Goal: Communication & Community: Participate in discussion

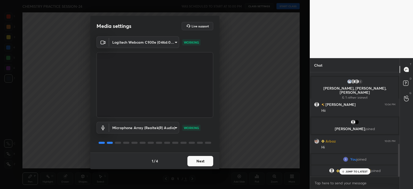
scroll to position [227, 0]
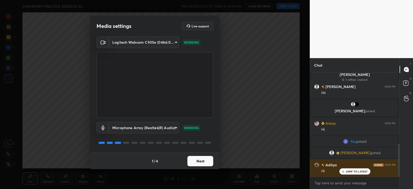
click at [200, 160] on button "Next" at bounding box center [200, 161] width 26 height 10
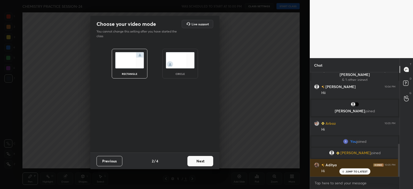
click at [201, 161] on button "Next" at bounding box center [200, 161] width 26 height 10
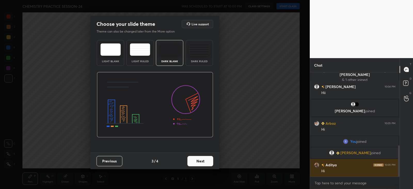
scroll to position [245, 0]
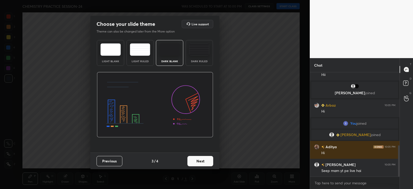
click at [203, 57] on div "Dark Ruled" at bounding box center [199, 53] width 27 height 26
click at [201, 158] on button "Next" at bounding box center [200, 161] width 26 height 10
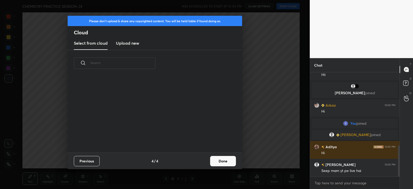
scroll to position [76, 166]
click at [221, 160] on button "Done" at bounding box center [223, 161] width 26 height 10
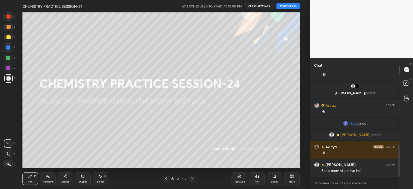
click at [284, 7] on button "START CLASS" at bounding box center [287, 6] width 23 height 6
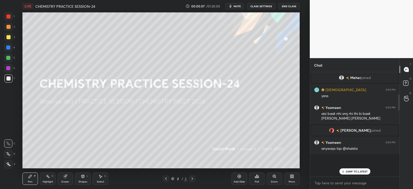
scroll to position [0, 0]
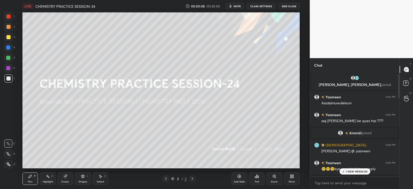
click at [348, 169] on div "1 NEW MESSAGE" at bounding box center [354, 171] width 31 height 6
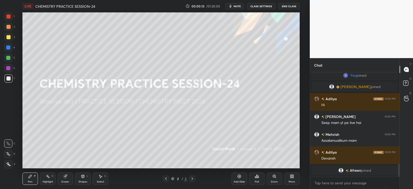
click at [292, 177] on icon at bounding box center [292, 176] width 4 height 4
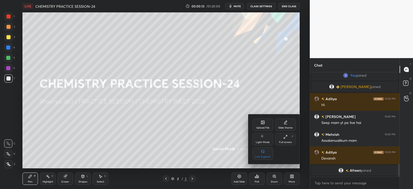
click at [258, 124] on div "Upload File" at bounding box center [262, 124] width 21 height 12
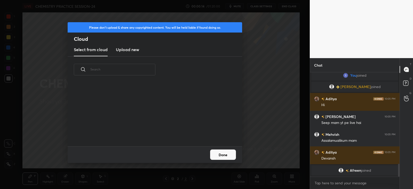
click at [125, 48] on h3 "Upload new" at bounding box center [127, 49] width 23 height 6
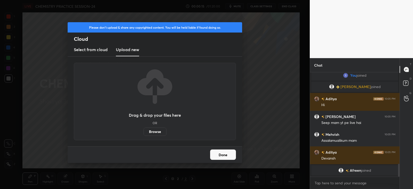
click at [148, 131] on label "Browse" at bounding box center [155, 132] width 23 height 8
click at [144, 131] on input "Browse" at bounding box center [144, 132] width 0 height 8
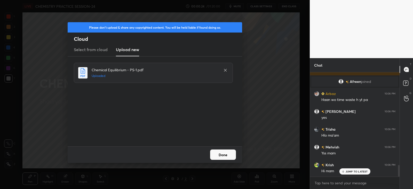
click at [226, 156] on button "Done" at bounding box center [223, 154] width 26 height 10
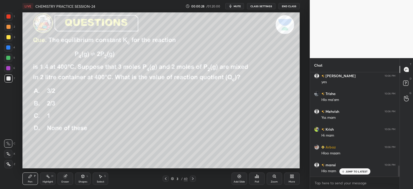
click at [174, 177] on div "3 / 40" at bounding box center [179, 178] width 17 height 5
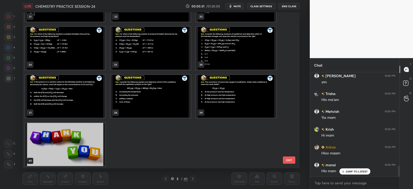
click at [209, 97] on img "grid" at bounding box center [236, 96] width 80 height 43
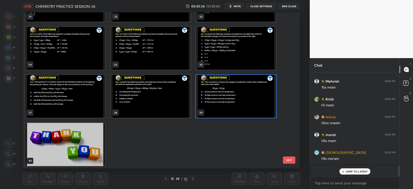
click at [211, 109] on img "grid" at bounding box center [236, 96] width 80 height 43
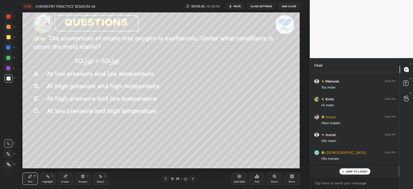
click at [215, 106] on img "grid" at bounding box center [236, 96] width 80 height 43
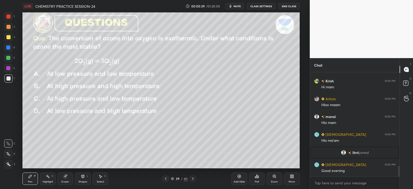
click at [291, 177] on icon at bounding box center [290, 177] width 1 height 1
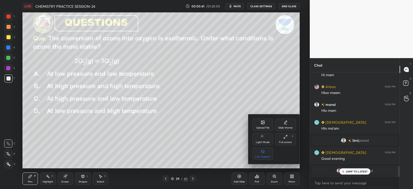
click at [262, 123] on icon at bounding box center [262, 123] width 3 height 2
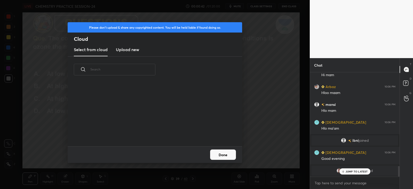
click at [132, 49] on h3 "Upload new" at bounding box center [127, 49] width 23 height 6
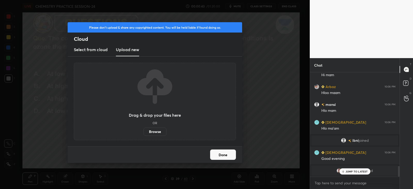
click at [155, 131] on label "Browse" at bounding box center [155, 132] width 23 height 8
click at [144, 131] on input "Browse" at bounding box center [144, 132] width 0 height 8
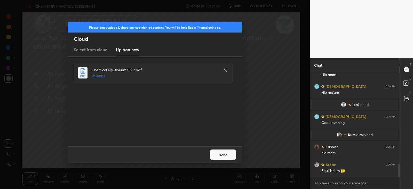
scroll to position [2, 2]
click at [225, 153] on button "Done" at bounding box center [223, 154] width 26 height 10
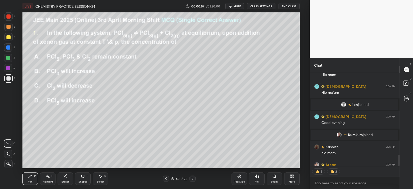
click at [174, 177] on icon at bounding box center [172, 178] width 3 height 3
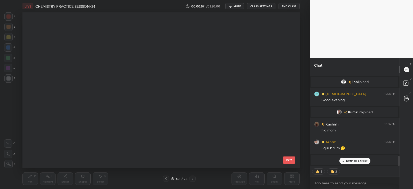
scroll to position [2, 3]
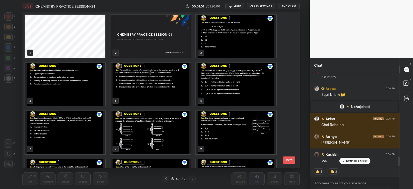
click at [218, 37] on img "grid" at bounding box center [236, 36] width 80 height 43
click at [218, 36] on img "grid" at bounding box center [236, 36] width 80 height 43
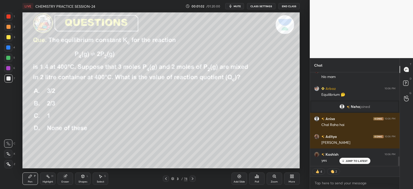
click at [218, 36] on img "grid" at bounding box center [236, 36] width 80 height 43
click at [168, 178] on icon at bounding box center [166, 179] width 4 height 4
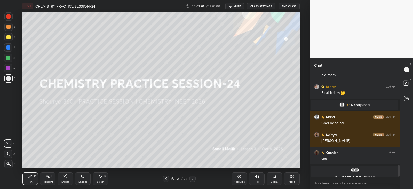
scroll to position [831, 0]
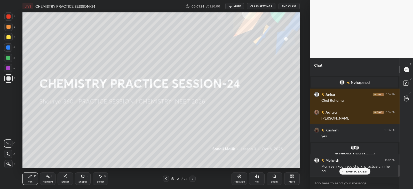
click at [193, 179] on icon at bounding box center [192, 179] width 4 height 4
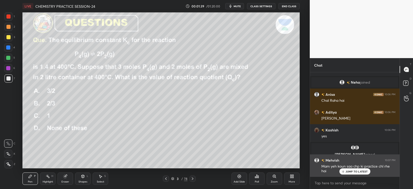
click at [352, 171] on p "JUMP TO LATEST" at bounding box center [357, 171] width 22 height 3
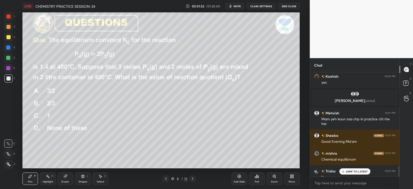
scroll to position [904, 0]
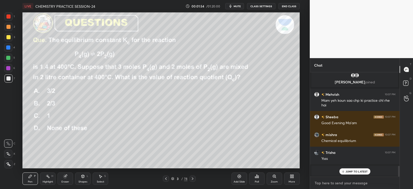
click at [333, 183] on textarea at bounding box center [354, 183] width 81 height 8
type textarea "x"
paste textarea "[URL][DOMAIN_NAME]"
type textarea "[URL][DOMAIN_NAME]"
type textarea "x"
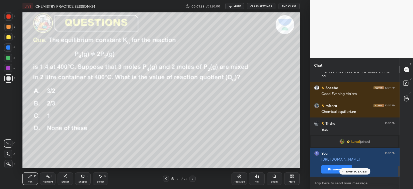
scroll to position [903, 0]
click at [331, 170] on button "Pin message" at bounding box center [336, 169] width 31 height 8
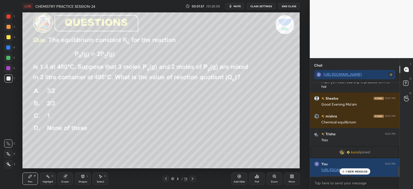
scroll to position [931, 0]
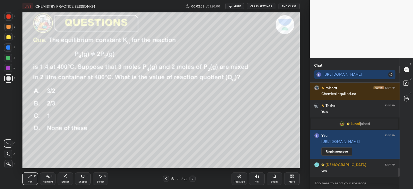
click at [259, 177] on div "Poll" at bounding box center [256, 178] width 15 height 12
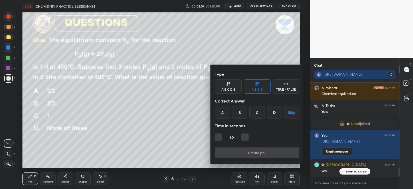
scroll to position [949, 0]
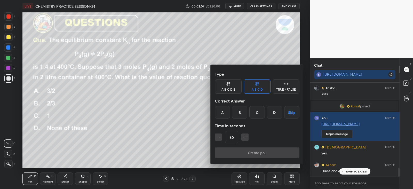
click at [244, 110] on div "B" at bounding box center [239, 112] width 15 height 12
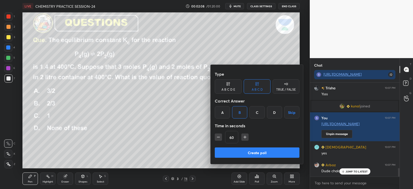
click at [245, 150] on button "Create poll" at bounding box center [257, 152] width 85 height 10
type textarea "x"
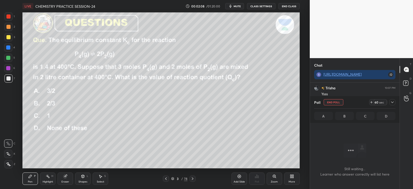
scroll to position [22, 88]
click at [392, 101] on icon at bounding box center [392, 102] width 4 height 4
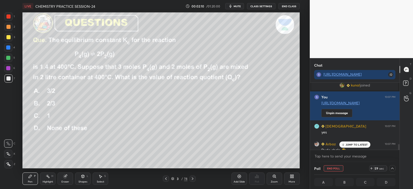
scroll to position [976, 0]
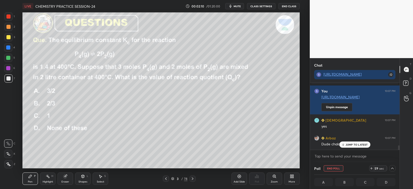
click at [356, 143] on p "JUMP TO LATEST" at bounding box center [357, 144] width 22 height 3
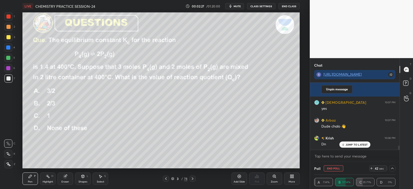
click at [351, 145] on p "JUMP TO LATEST" at bounding box center [357, 144] width 22 height 3
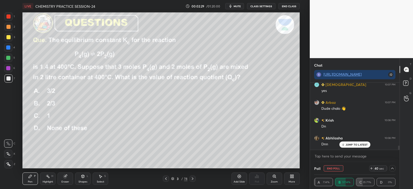
click at [10, 26] on div at bounding box center [8, 27] width 4 height 4
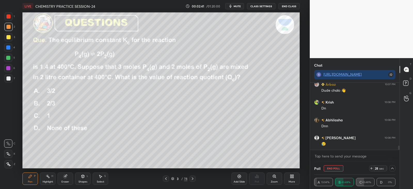
scroll to position [1047, 0]
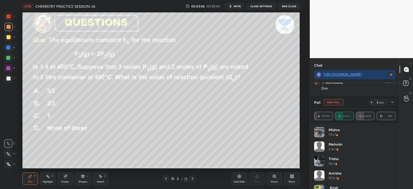
scroll to position [25654, 25521]
click at [392, 102] on icon at bounding box center [392, 102] width 4 height 4
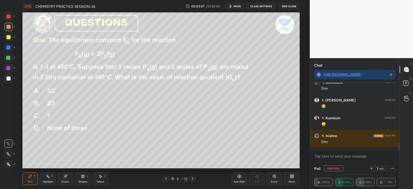
scroll to position [0, 2]
click at [9, 47] on div at bounding box center [8, 47] width 4 height 4
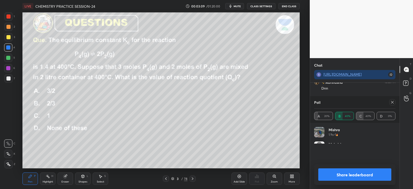
scroll to position [60, 80]
click at [390, 99] on div at bounding box center [392, 102] width 6 height 6
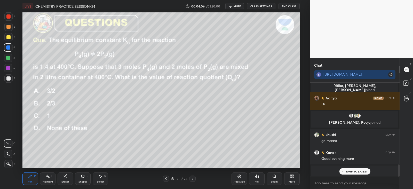
click at [64, 177] on icon at bounding box center [64, 176] width 3 height 3
click at [29, 178] on icon at bounding box center [30, 176] width 3 height 3
click at [65, 176] on icon at bounding box center [64, 176] width 3 height 3
click at [27, 182] on div "Pen P" at bounding box center [29, 178] width 15 height 12
click at [66, 176] on icon at bounding box center [64, 176] width 3 height 3
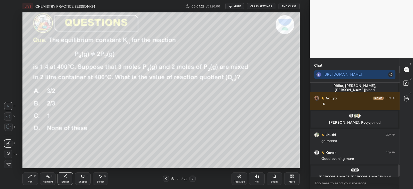
click at [32, 177] on icon at bounding box center [30, 176] width 4 height 4
click at [10, 56] on div at bounding box center [8, 58] width 4 height 4
click at [12, 163] on div at bounding box center [8, 164] width 8 height 8
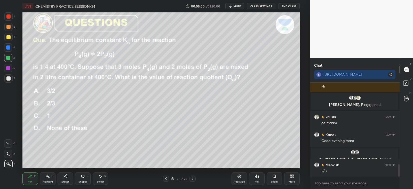
scroll to position [642, 0]
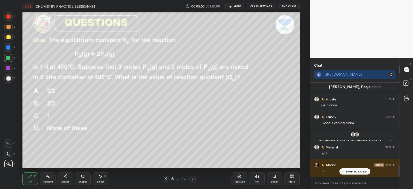
click at [194, 179] on icon at bounding box center [192, 179] width 4 height 4
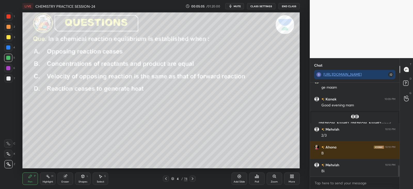
scroll to position [678, 0]
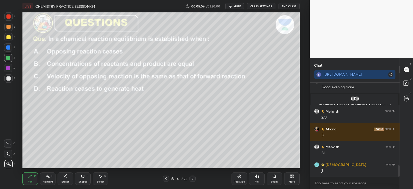
click at [256, 178] on icon at bounding box center [257, 176] width 4 height 4
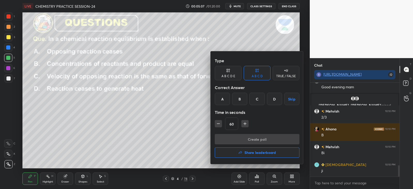
click at [256, 99] on div "C" at bounding box center [256, 99] width 15 height 12
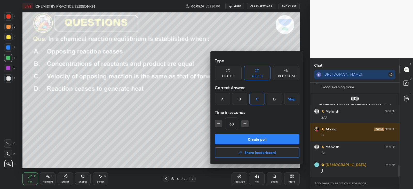
click at [252, 134] on button "Create poll" at bounding box center [257, 139] width 85 height 10
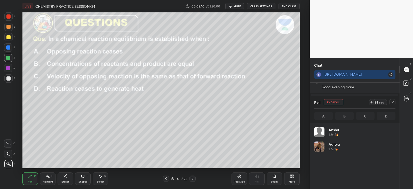
scroll to position [2, 2]
click at [393, 104] on icon at bounding box center [392, 102] width 4 height 4
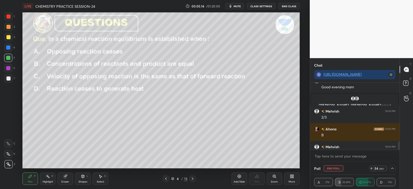
scroll to position [704, 0]
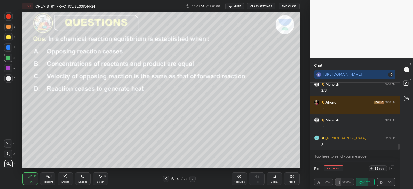
click at [8, 26] on div at bounding box center [8, 27] width 4 height 4
click at [391, 168] on icon at bounding box center [392, 168] width 4 height 4
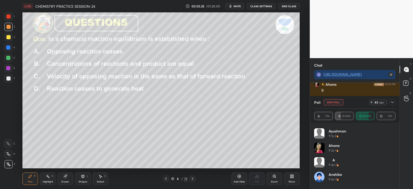
scroll to position [100, 0]
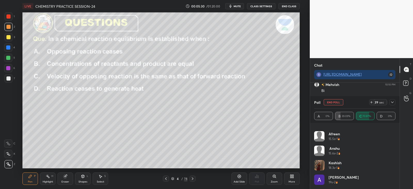
click at [392, 101] on icon at bounding box center [392, 102] width 4 height 4
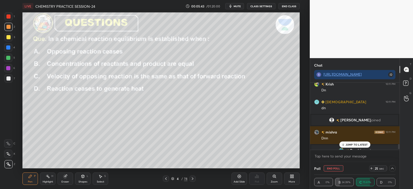
click at [354, 142] on div "JUMP TO LATEST" at bounding box center [354, 144] width 31 height 6
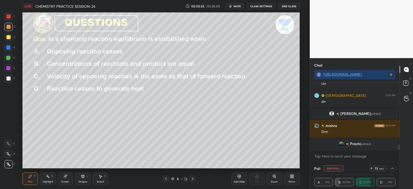
click at [326, 169] on button "End Poll" at bounding box center [334, 168] width 20 height 6
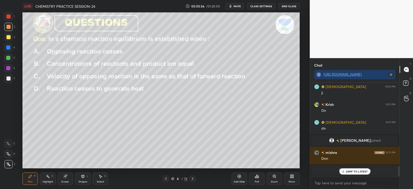
click at [192, 176] on div at bounding box center [192, 179] width 6 height 6
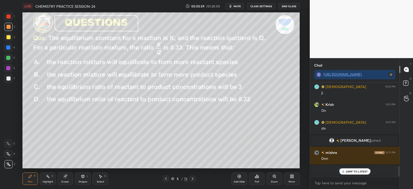
click at [260, 179] on div "Poll" at bounding box center [256, 178] width 15 height 12
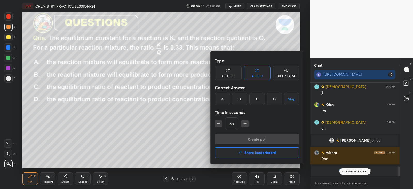
click at [227, 98] on div "A" at bounding box center [222, 99] width 15 height 12
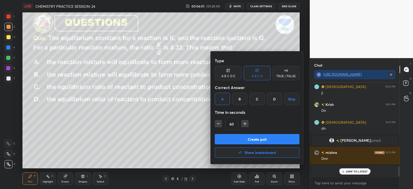
click at [234, 137] on button "Create poll" at bounding box center [257, 139] width 85 height 10
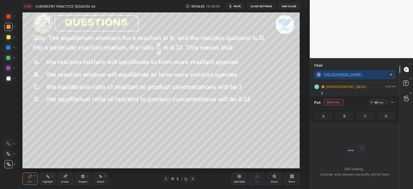
click at [393, 104] on icon at bounding box center [392, 102] width 4 height 4
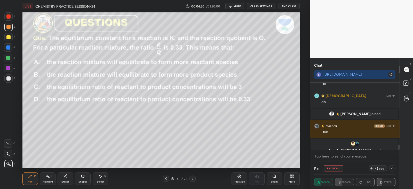
click at [83, 175] on icon at bounding box center [83, 176] width 3 height 3
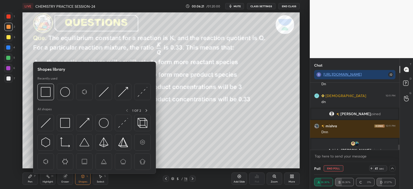
click at [45, 123] on img at bounding box center [46, 123] width 10 height 10
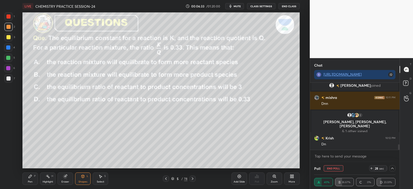
scroll to position [756, 0]
click at [40, 174] on div "Highlight H" at bounding box center [47, 178] width 15 height 12
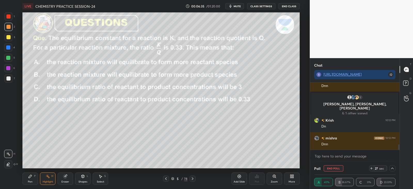
click at [31, 177] on icon at bounding box center [30, 176] width 4 height 4
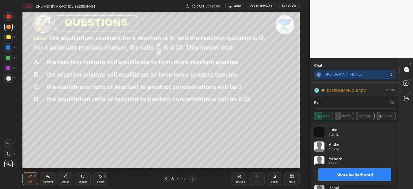
scroll to position [889, 0]
click at [393, 103] on icon at bounding box center [392, 102] width 4 height 4
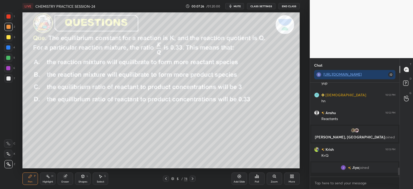
scroll to position [48, 88]
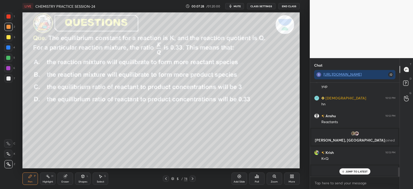
click at [347, 170] on p "JUMP TO LATEST" at bounding box center [357, 171] width 22 height 3
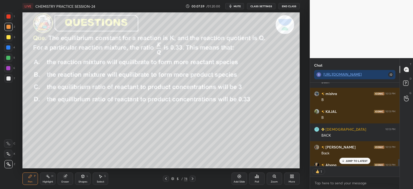
click at [192, 177] on icon at bounding box center [192, 179] width 4 height 4
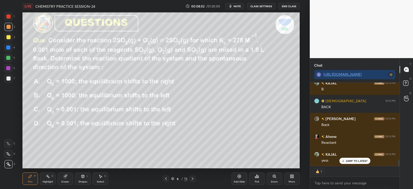
click at [257, 179] on div "Poll" at bounding box center [256, 178] width 15 height 12
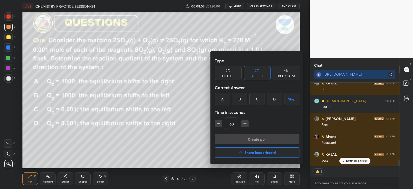
click at [240, 98] on div "B" at bounding box center [239, 99] width 15 height 12
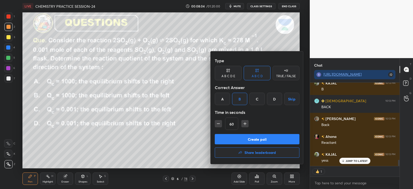
click at [235, 139] on button "Create poll" at bounding box center [257, 139] width 85 height 10
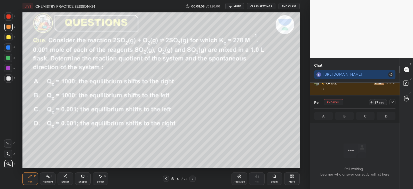
click at [394, 102] on icon at bounding box center [392, 102] width 4 height 4
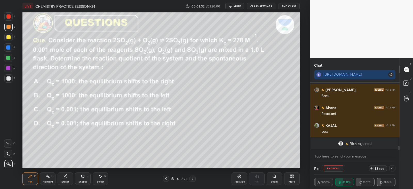
click at [394, 167] on icon at bounding box center [392, 168] width 4 height 4
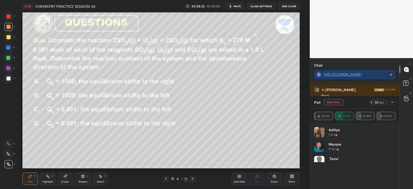
scroll to position [2, 2]
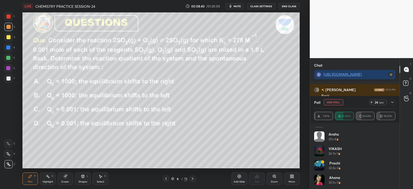
click at [392, 100] on icon at bounding box center [392, 102] width 4 height 4
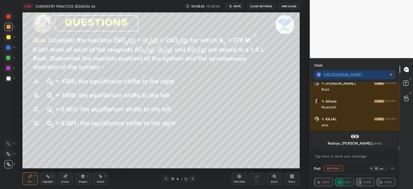
click at [9, 16] on div at bounding box center [8, 16] width 4 height 4
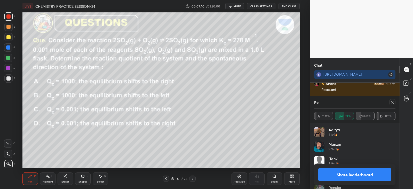
scroll to position [1058, 0]
click at [391, 102] on icon at bounding box center [392, 102] width 4 height 4
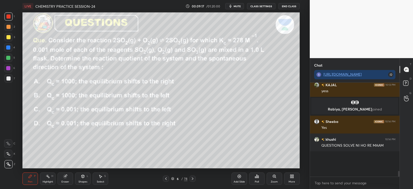
scroll to position [2, 2]
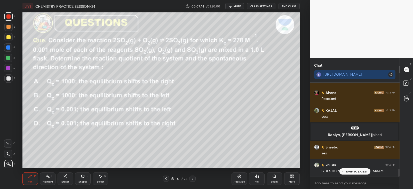
click at [9, 46] on div at bounding box center [8, 47] width 4 height 4
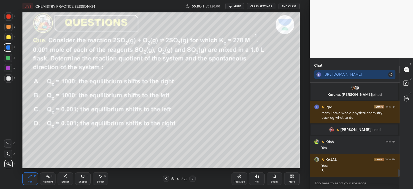
scroll to position [1183, 0]
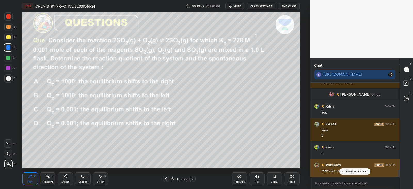
click at [351, 171] on p "JUMP TO LATEST" at bounding box center [357, 171] width 22 height 3
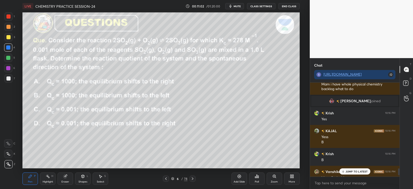
scroll to position [1195, 0]
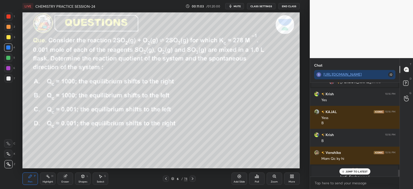
click at [349, 168] on div "JUMP TO LATEST" at bounding box center [354, 171] width 31 height 6
click at [194, 177] on icon at bounding box center [192, 179] width 4 height 4
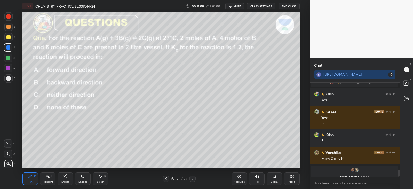
scroll to position [1183, 0]
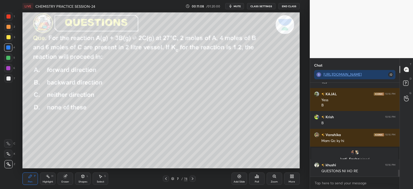
click at [257, 179] on div "Poll" at bounding box center [256, 178] width 15 height 12
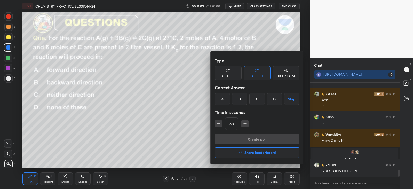
click at [220, 95] on div "A" at bounding box center [222, 99] width 15 height 12
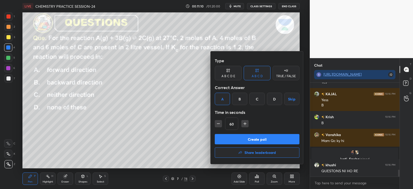
click at [225, 137] on button "Create poll" at bounding box center [257, 139] width 85 height 10
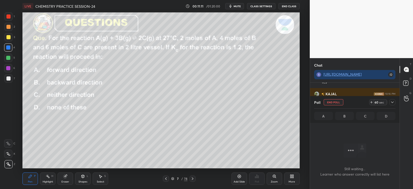
scroll to position [2, 2]
click at [396, 100] on div "Poll End Poll 60 sec A B C D" at bounding box center [355, 109] width 90 height 27
click at [392, 103] on icon at bounding box center [392, 102] width 4 height 4
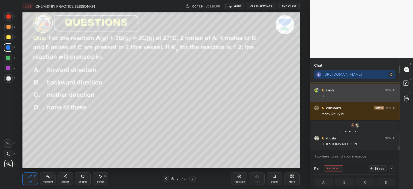
scroll to position [1232, 0]
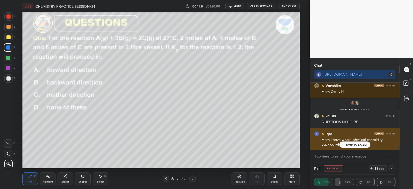
click at [351, 142] on div "JUMP TO LATEST" at bounding box center [354, 144] width 31 height 6
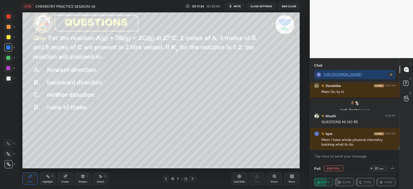
click at [83, 179] on div "Shapes L" at bounding box center [82, 178] width 15 height 12
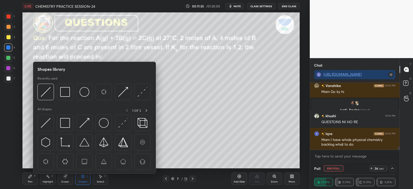
scroll to position [1252, 0]
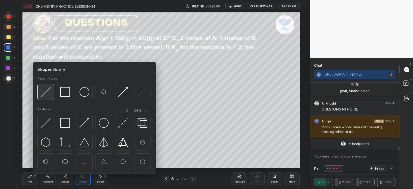
click at [49, 90] on img at bounding box center [46, 92] width 10 height 10
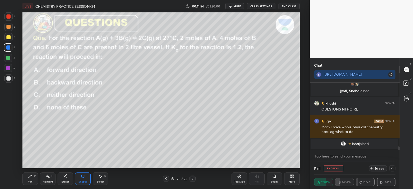
click at [33, 171] on div "Pen P Highlight H Eraser Shapes L Select S 7 / 78 Add Slide Poll Zoom More" at bounding box center [160, 178] width 277 height 21
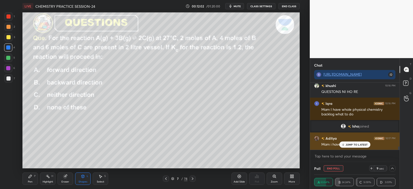
click at [350, 144] on p "JUMP TO LATEST" at bounding box center [357, 144] width 22 height 3
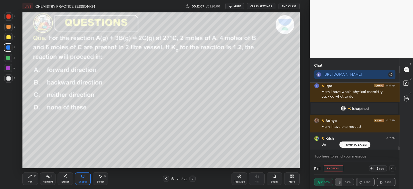
click at [30, 180] on div "Pen" at bounding box center [30, 181] width 5 height 3
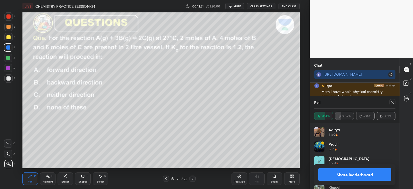
scroll to position [1280, 0]
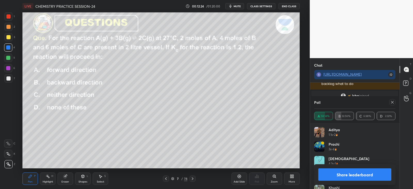
click at [390, 104] on div at bounding box center [392, 102] width 6 height 6
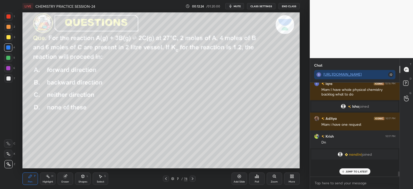
scroll to position [90, 88]
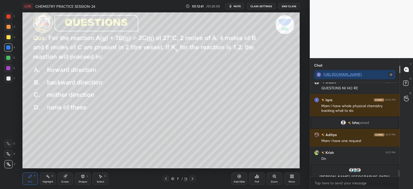
click at [68, 179] on div "Eraser" at bounding box center [65, 178] width 15 height 12
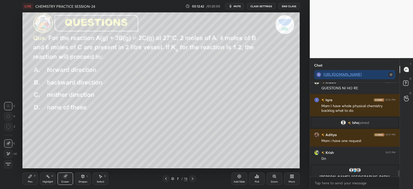
click at [37, 177] on div "Pen P" at bounding box center [29, 178] width 15 height 12
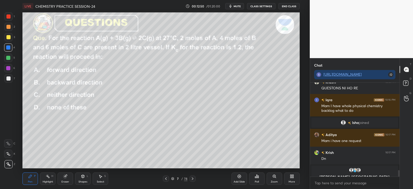
scroll to position [1271, 0]
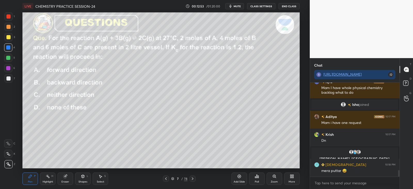
click at [83, 175] on icon at bounding box center [83, 176] width 3 height 3
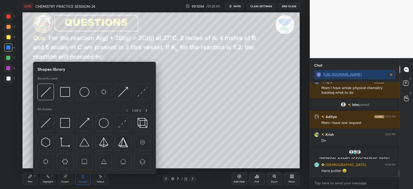
click at [63, 179] on div "Eraser" at bounding box center [65, 178] width 15 height 12
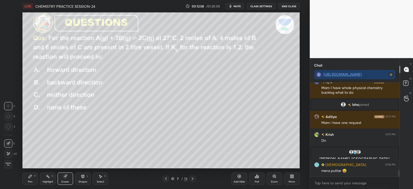
click at [34, 178] on div "Pen P" at bounding box center [29, 178] width 15 height 12
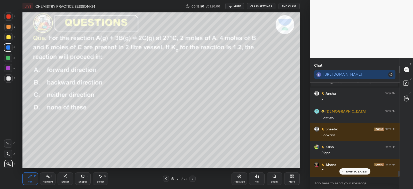
scroll to position [1460, 0]
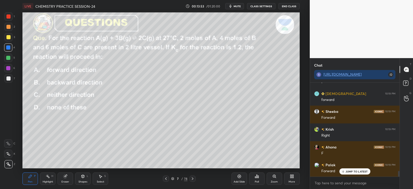
click at [194, 178] on icon at bounding box center [192, 179] width 4 height 4
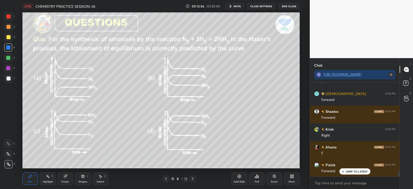
click at [258, 177] on icon at bounding box center [258, 177] width 1 height 2
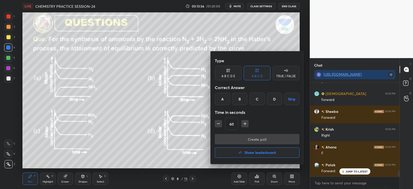
scroll to position [1478, 0]
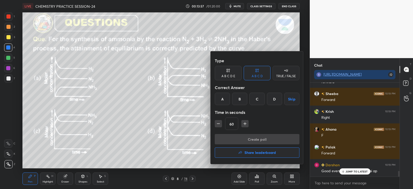
click at [223, 100] on div "A" at bounding box center [222, 99] width 15 height 12
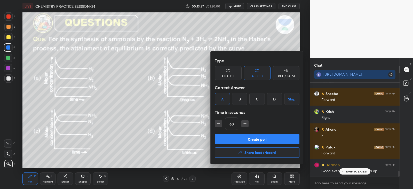
click at [225, 138] on button "Create poll" at bounding box center [257, 139] width 85 height 10
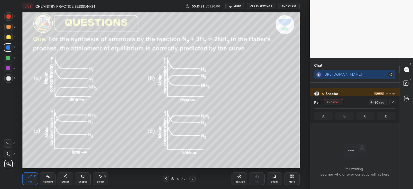
scroll to position [22, 88]
click at [394, 101] on div at bounding box center [392, 102] width 6 height 6
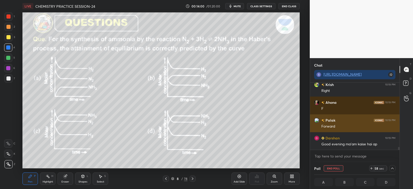
scroll to position [0, 2]
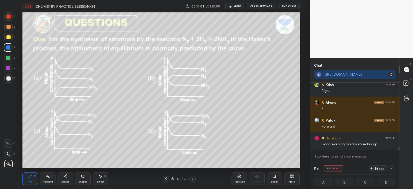
click at [10, 28] on div at bounding box center [8, 27] width 8 height 8
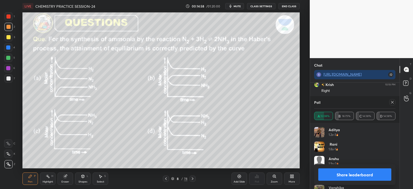
scroll to position [60, 80]
click at [392, 101] on icon at bounding box center [392, 102] width 4 height 4
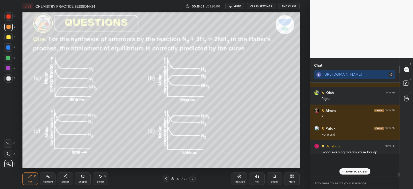
scroll to position [47, 88]
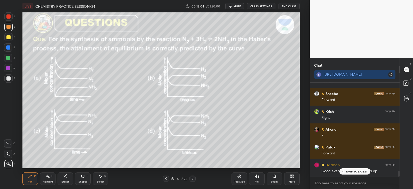
click at [193, 179] on icon at bounding box center [192, 179] width 4 height 4
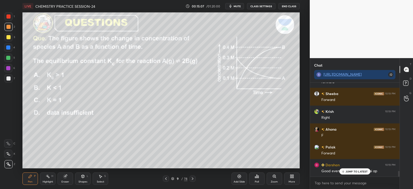
click at [258, 174] on icon at bounding box center [257, 176] width 4 height 4
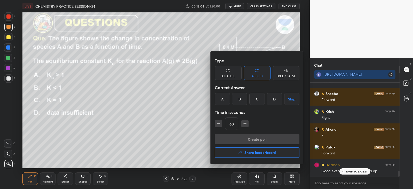
click at [219, 96] on div "A" at bounding box center [222, 99] width 15 height 12
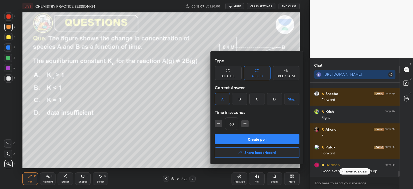
click at [237, 137] on button "Create poll" at bounding box center [257, 139] width 85 height 10
type textarea "x"
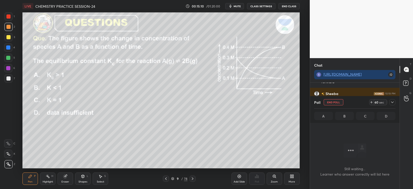
scroll to position [22, 88]
click at [392, 103] on icon at bounding box center [392, 102] width 4 height 4
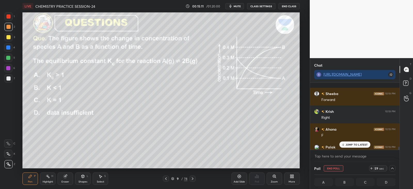
scroll to position [1505, 0]
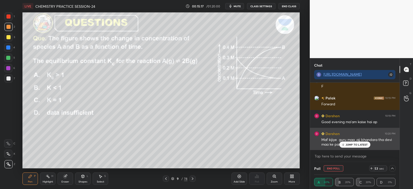
click at [351, 143] on p "JUMP TO LATEST" at bounding box center [357, 144] width 22 height 3
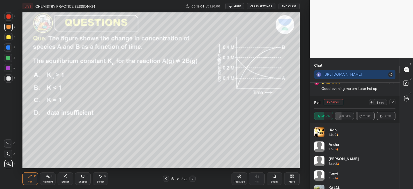
scroll to position [25654, 25521]
click at [392, 103] on icon at bounding box center [392, 102] width 4 height 4
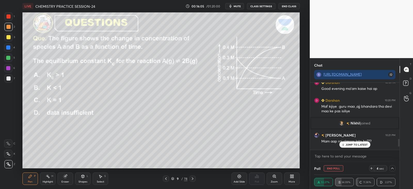
scroll to position [0, 2]
click at [9, 25] on div at bounding box center [8, 27] width 4 height 4
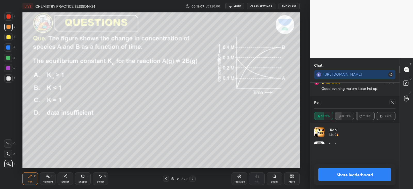
scroll to position [2, 2]
click at [394, 102] on icon at bounding box center [392, 102] width 4 height 4
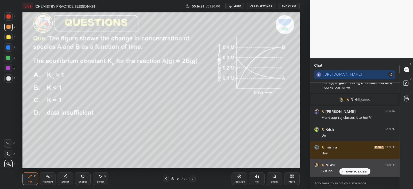
click at [348, 172] on p "JUMP TO LATEST" at bounding box center [357, 171] width 22 height 3
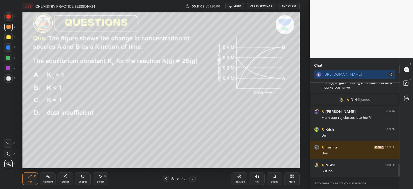
click at [168, 178] on icon at bounding box center [166, 179] width 4 height 4
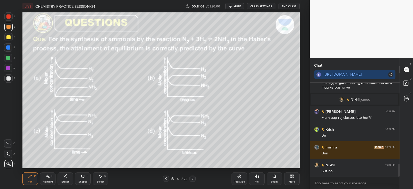
scroll to position [613, 0]
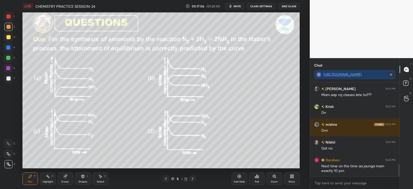
click at [194, 177] on icon at bounding box center [192, 179] width 4 height 4
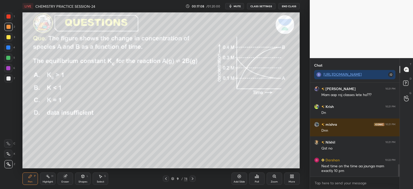
click at [255, 178] on div "Poll" at bounding box center [256, 178] width 15 height 12
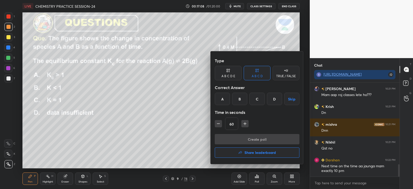
click at [244, 155] on button "Share leaderboard" at bounding box center [257, 152] width 85 height 10
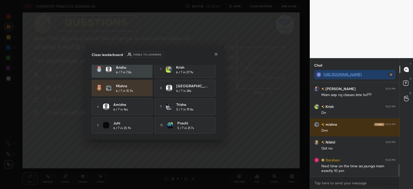
scroll to position [0, 0]
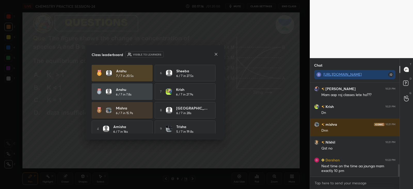
click at [214, 52] on icon at bounding box center [216, 54] width 4 height 4
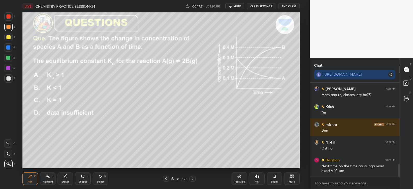
click at [192, 177] on icon at bounding box center [192, 179] width 4 height 4
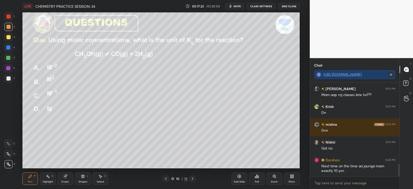
scroll to position [631, 0]
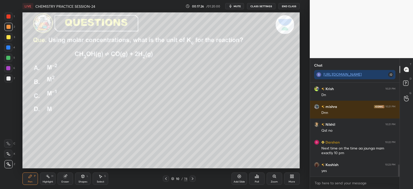
click at [261, 176] on div "Poll" at bounding box center [256, 178] width 15 height 12
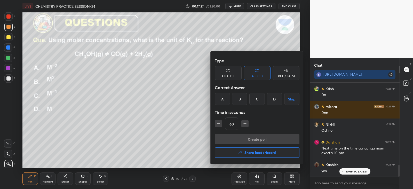
scroll to position [648, 0]
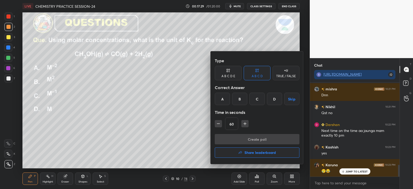
click at [244, 97] on div "B" at bounding box center [239, 99] width 15 height 12
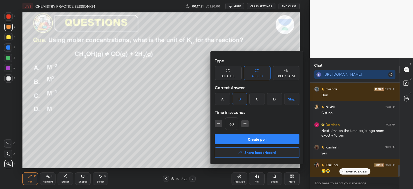
click at [247, 137] on button "Create poll" at bounding box center [257, 139] width 85 height 10
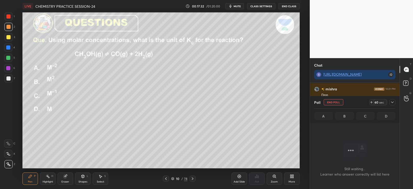
scroll to position [2, 2]
click at [392, 102] on icon at bounding box center [392, 102] width 4 height 4
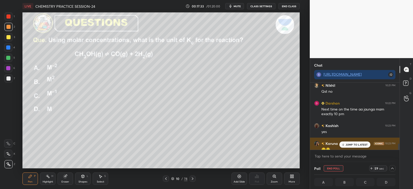
scroll to position [675, 0]
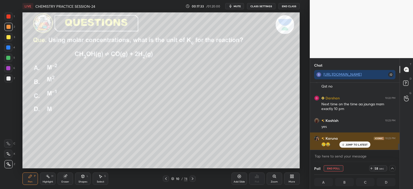
click at [353, 144] on p "JUMP TO LATEST" at bounding box center [357, 144] width 22 height 3
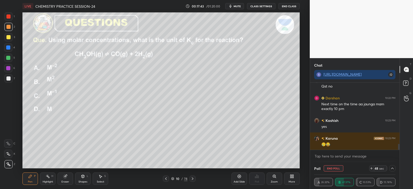
scroll to position [693, 0]
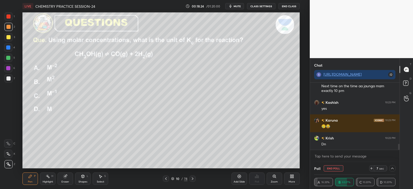
click at [192, 177] on icon at bounding box center [192, 179] width 4 height 4
click at [328, 168] on button "End Poll" at bounding box center [334, 168] width 20 height 6
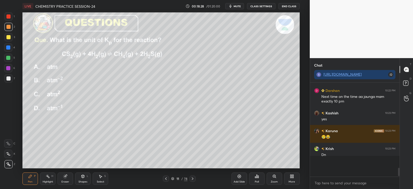
scroll to position [2, 2]
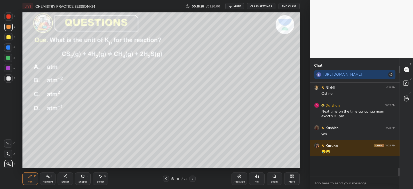
click at [253, 178] on div "Poll" at bounding box center [256, 178] width 15 height 12
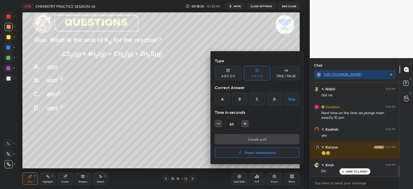
click at [241, 94] on div "B" at bounding box center [239, 99] width 15 height 12
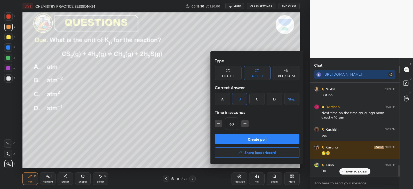
click at [235, 139] on button "Create poll" at bounding box center [257, 139] width 85 height 10
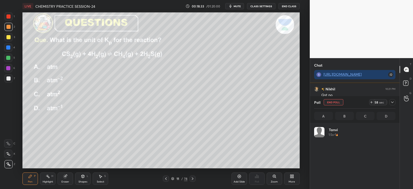
scroll to position [60, 80]
click at [393, 105] on div at bounding box center [392, 102] width 6 height 6
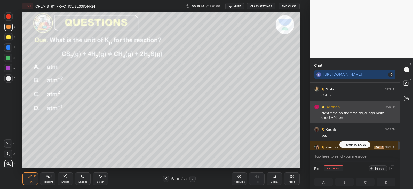
scroll to position [0, 0]
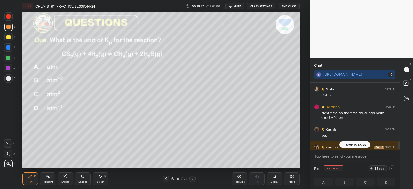
click at [353, 143] on p "JUMP TO LATEST" at bounding box center [357, 144] width 22 height 3
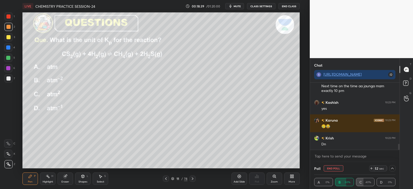
click at [394, 167] on icon at bounding box center [392, 168] width 4 height 4
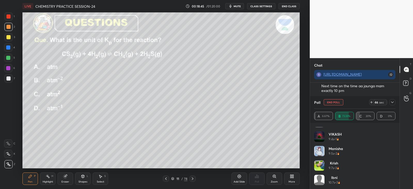
click at [392, 103] on icon at bounding box center [392, 102] width 4 height 4
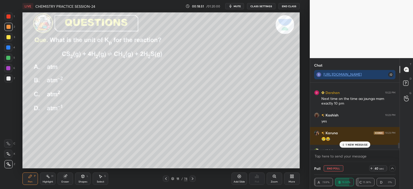
click at [359, 142] on div "1 NEW MESSAGE" at bounding box center [354, 144] width 31 height 6
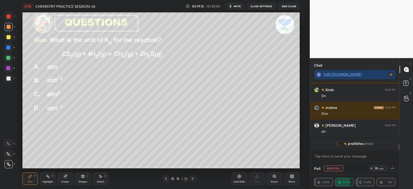
click at [84, 176] on icon at bounding box center [83, 176] width 4 height 4
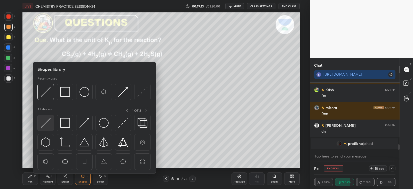
click at [49, 124] on img at bounding box center [46, 123] width 10 height 10
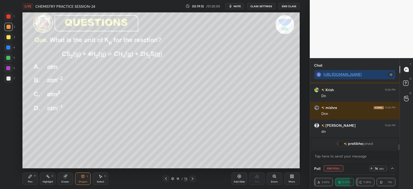
click at [30, 177] on icon at bounding box center [30, 176] width 3 height 3
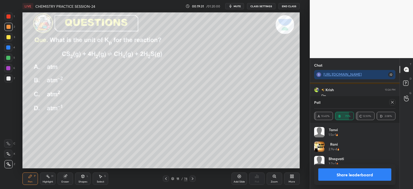
scroll to position [60, 80]
click at [392, 102] on icon at bounding box center [392, 102] width 4 height 4
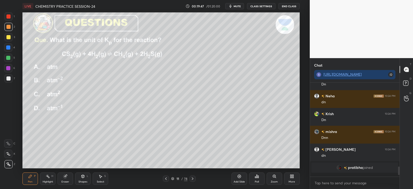
scroll to position [91, 88]
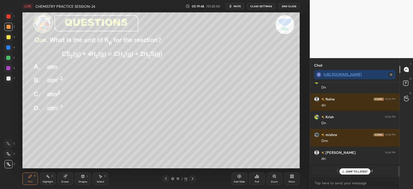
click at [194, 176] on div at bounding box center [192, 179] width 6 height 6
click at [192, 180] on icon at bounding box center [192, 179] width 4 height 4
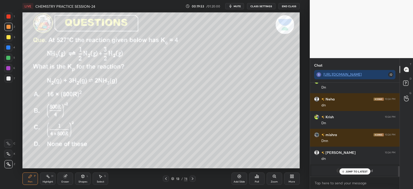
click at [258, 177] on icon at bounding box center [258, 177] width 1 height 2
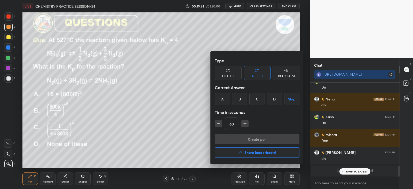
click at [256, 99] on div "C" at bounding box center [256, 99] width 15 height 12
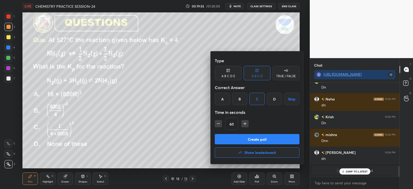
click at [250, 138] on button "Create poll" at bounding box center [257, 139] width 85 height 10
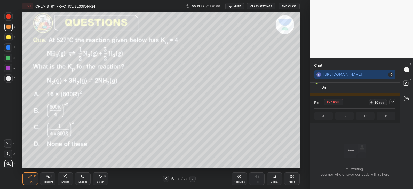
scroll to position [2, 2]
click at [392, 104] on icon at bounding box center [392, 102] width 4 height 4
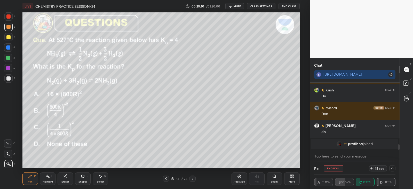
click at [394, 167] on icon at bounding box center [392, 168] width 4 height 4
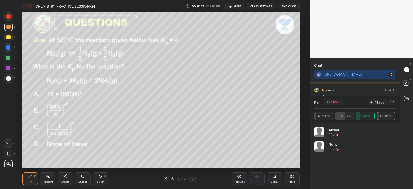
click at [392, 102] on icon at bounding box center [392, 102] width 4 height 4
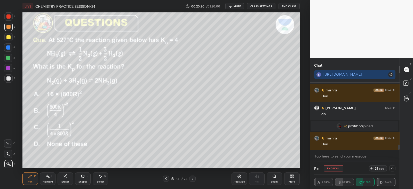
click at [372, 166] on icon at bounding box center [371, 168] width 4 height 4
click at [370, 167] on icon at bounding box center [371, 168] width 4 height 4
click at [67, 176] on icon at bounding box center [65, 176] width 4 height 4
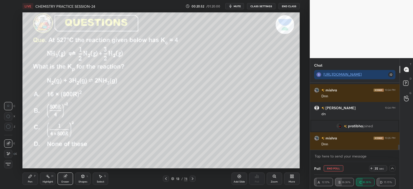
click at [30, 178] on icon at bounding box center [30, 176] width 4 height 4
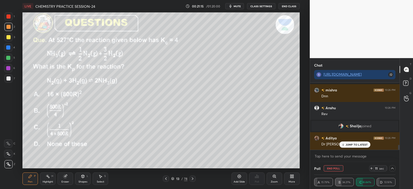
scroll to position [855, 0]
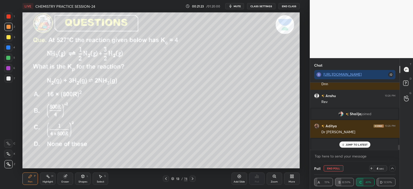
click at [66, 176] on icon at bounding box center [66, 175] width 3 height 3
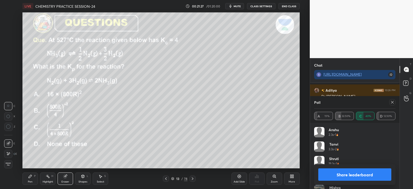
scroll to position [745, 0]
click at [31, 176] on icon at bounding box center [30, 176] width 4 height 4
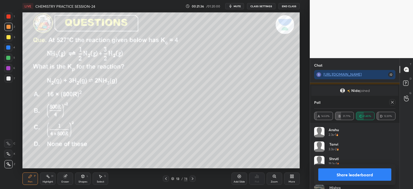
scroll to position [757, 0]
click at [392, 102] on icon at bounding box center [392, 102] width 3 height 3
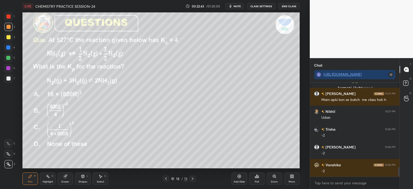
scroll to position [837, 0]
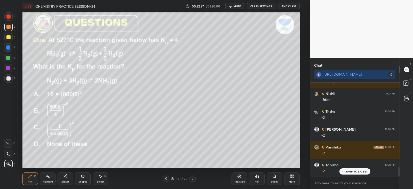
click at [349, 168] on div "JUMP TO LATEST" at bounding box center [354, 171] width 31 height 6
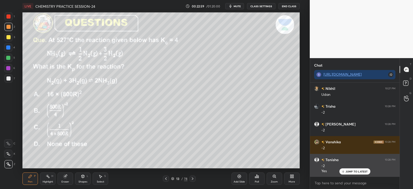
click at [352, 173] on div "JUMP TO LATEST" at bounding box center [354, 171] width 31 height 6
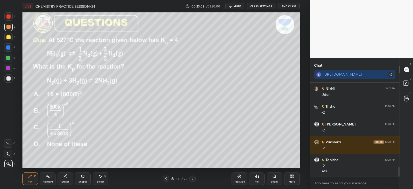
click at [194, 177] on icon at bounding box center [192, 179] width 4 height 4
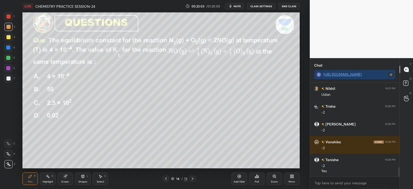
scroll to position [861, 0]
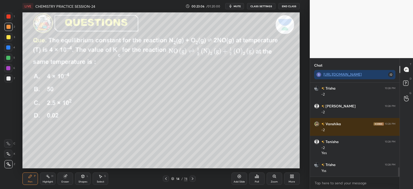
click at [256, 176] on icon at bounding box center [256, 176] width 1 height 3
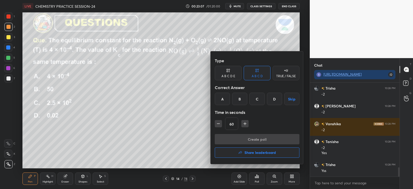
click at [241, 96] on div "B" at bounding box center [239, 99] width 15 height 12
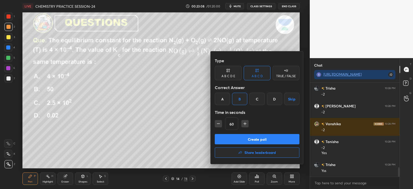
click at [247, 135] on button "Create poll" at bounding box center [257, 139] width 85 height 10
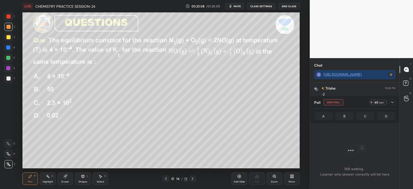
scroll to position [66, 88]
click at [396, 103] on div "Poll End Poll 59 sec A B C D" at bounding box center [355, 109] width 90 height 27
click at [391, 104] on icon at bounding box center [392, 102] width 4 height 4
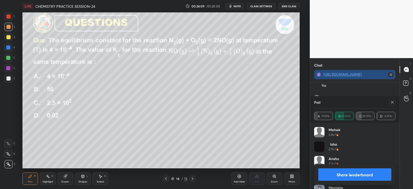
scroll to position [963, 0]
click at [394, 101] on icon at bounding box center [392, 102] width 3 height 3
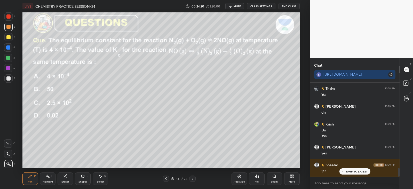
scroll to position [949, 0]
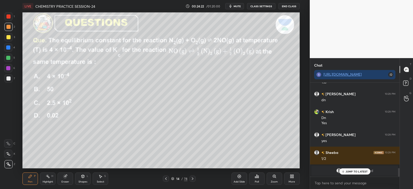
click at [346, 171] on p "JUMP TO LATEST" at bounding box center [357, 171] width 22 height 3
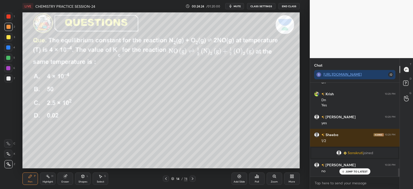
click at [193, 179] on icon at bounding box center [192, 179] width 4 height 4
click at [260, 173] on div "Poll" at bounding box center [256, 178] width 15 height 12
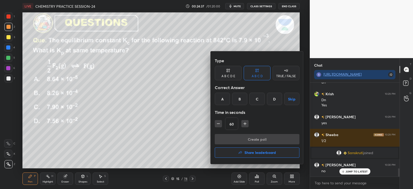
scroll to position [979, 0]
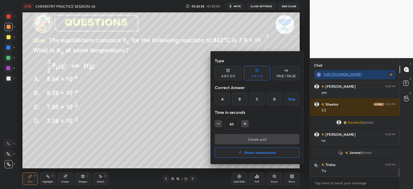
click at [265, 104] on div "A B C D Skip" at bounding box center [257, 99] width 85 height 12
click at [274, 100] on div "D" at bounding box center [274, 99] width 15 height 12
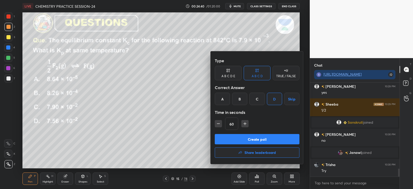
click at [265, 139] on button "Create poll" at bounding box center [257, 139] width 85 height 10
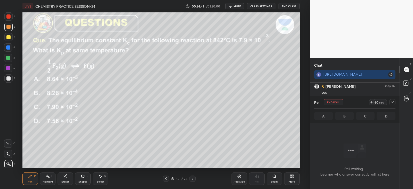
click at [394, 103] on icon at bounding box center [392, 102] width 4 height 4
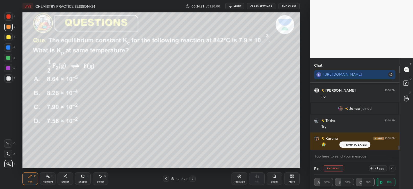
click at [392, 167] on icon at bounding box center [392, 168] width 4 height 4
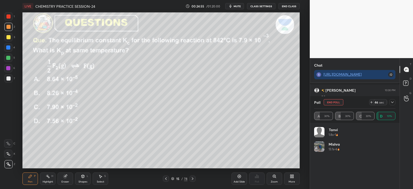
click at [395, 102] on div at bounding box center [392, 102] width 6 height 6
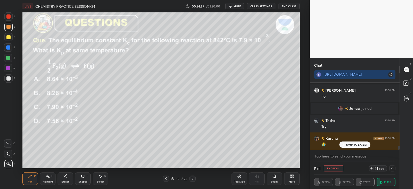
click at [355, 143] on p "JUMP TO LATEST" at bounding box center [357, 144] width 22 height 3
click at [372, 167] on icon at bounding box center [371, 168] width 4 height 4
click at [371, 166] on icon at bounding box center [371, 168] width 4 height 4
click at [393, 168] on icon at bounding box center [392, 168] width 4 height 4
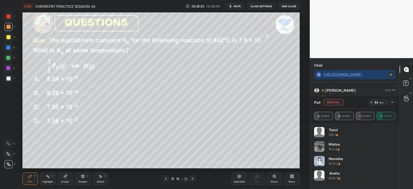
click at [393, 104] on icon at bounding box center [392, 102] width 4 height 4
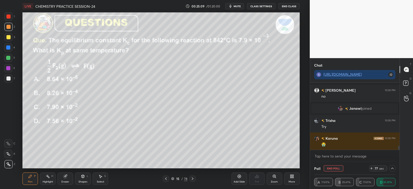
click at [373, 168] on icon at bounding box center [371, 168] width 4 height 4
click at [372, 168] on icon at bounding box center [371, 168] width 2 height 0
click at [371, 168] on icon at bounding box center [371, 168] width 4 height 4
click at [370, 168] on icon at bounding box center [370, 168] width 2 height 0
click at [392, 168] on icon at bounding box center [392, 169] width 3 height 2
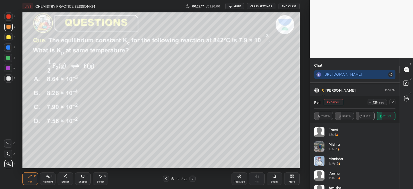
click at [391, 100] on icon at bounding box center [392, 102] width 4 height 4
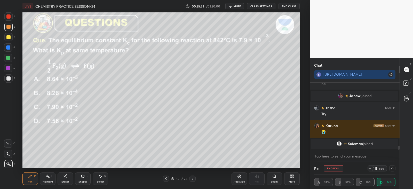
click at [393, 166] on icon at bounding box center [392, 168] width 4 height 4
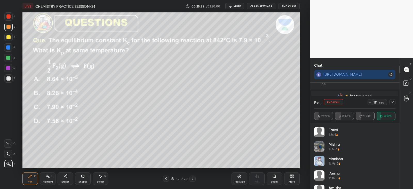
click at [393, 101] on icon at bounding box center [392, 102] width 4 height 4
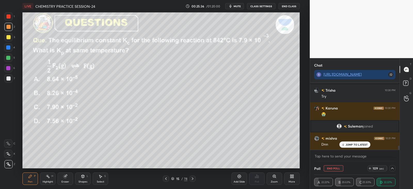
click at [352, 144] on p "JUMP TO LATEST" at bounding box center [357, 144] width 22 height 3
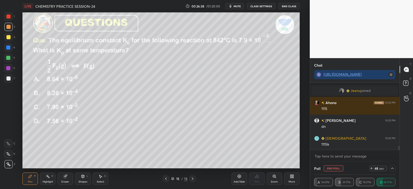
scroll to position [1075, 0]
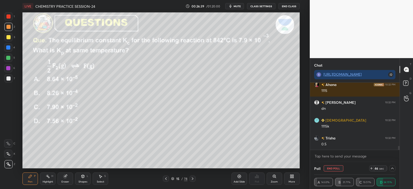
click at [67, 173] on div "Eraser" at bounding box center [65, 178] width 15 height 12
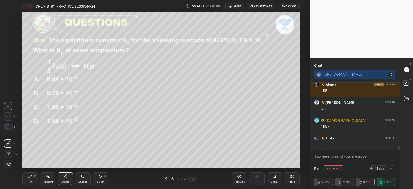
click at [33, 175] on div "Pen P" at bounding box center [29, 178] width 15 height 12
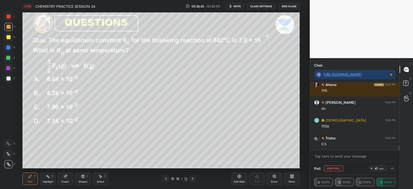
scroll to position [1093, 0]
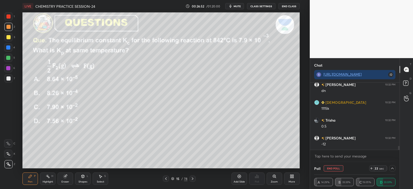
click at [65, 175] on icon at bounding box center [64, 176] width 3 height 3
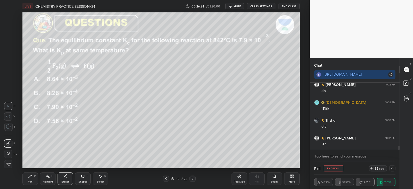
scroll to position [1120, 0]
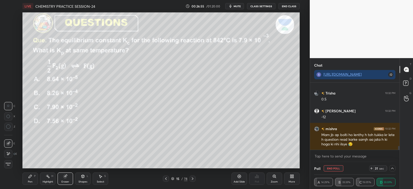
click at [34, 170] on div "Pen P Highlight H Eraser Shapes L Select S 15 / 78 Add Slide Poll Zoom More" at bounding box center [160, 178] width 277 height 21
click at [31, 176] on icon at bounding box center [30, 176] width 4 height 4
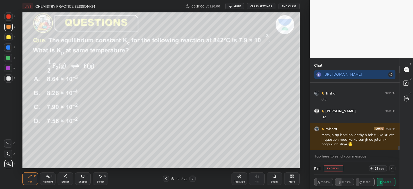
click at [65, 177] on icon at bounding box center [64, 176] width 3 height 3
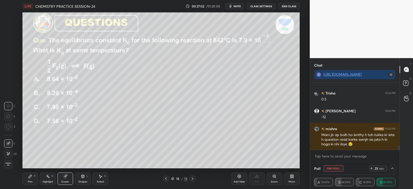
click at [36, 176] on div "P" at bounding box center [35, 176] width 2 height 3
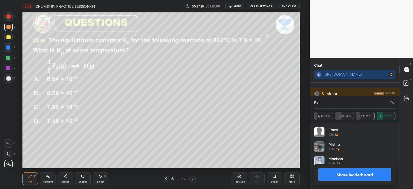
scroll to position [60, 80]
click at [391, 103] on icon at bounding box center [392, 102] width 4 height 4
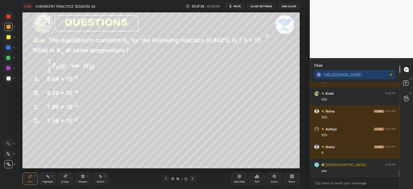
scroll to position [1307, 0]
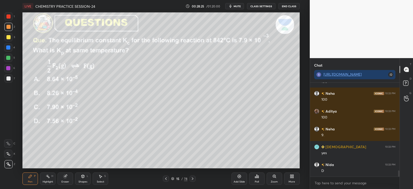
click at [193, 176] on div at bounding box center [192, 179] width 6 height 6
click at [192, 176] on div at bounding box center [192, 179] width 6 height 6
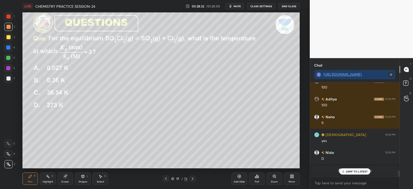
click at [257, 179] on div "Poll" at bounding box center [256, 178] width 15 height 12
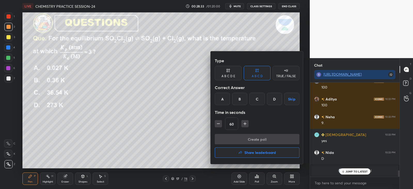
click at [259, 101] on div "C" at bounding box center [256, 99] width 15 height 12
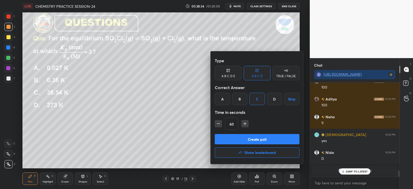
click at [255, 136] on button "Create poll" at bounding box center [257, 139] width 85 height 10
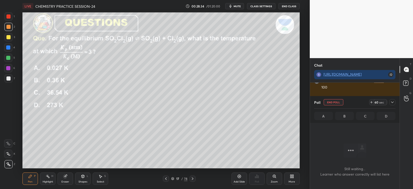
scroll to position [66, 88]
click at [394, 102] on icon at bounding box center [392, 102] width 4 height 4
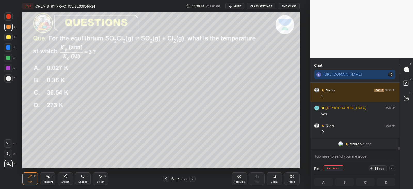
scroll to position [0, 2]
click at [7, 36] on div at bounding box center [8, 37] width 4 height 4
click at [11, 47] on div at bounding box center [8, 47] width 8 height 8
click at [394, 168] on icon at bounding box center [392, 168] width 4 height 4
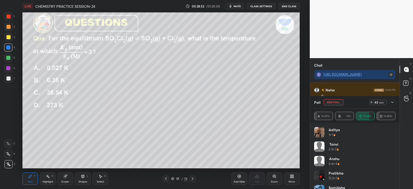
scroll to position [10, 0]
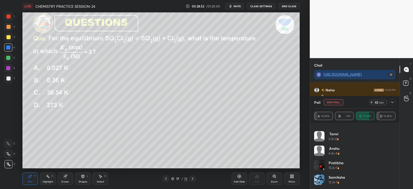
click at [391, 103] on icon at bounding box center [392, 102] width 4 height 4
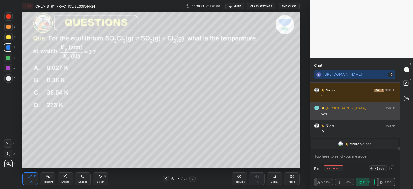
scroll to position [0, 0]
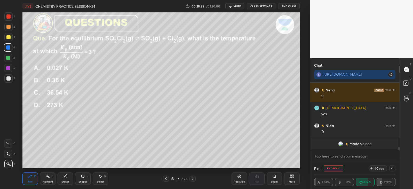
click at [392, 166] on icon at bounding box center [392, 168] width 4 height 4
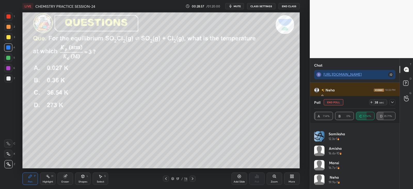
click at [391, 101] on icon at bounding box center [392, 102] width 4 height 4
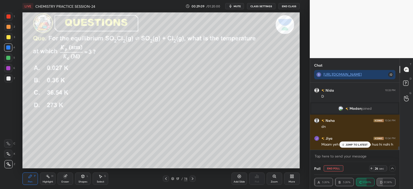
click at [359, 141] on div "Maam yeh wala chapter mera hua hi nahi h" at bounding box center [358, 144] width 74 height 6
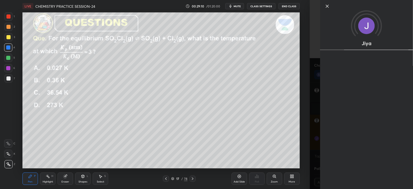
click at [309, 145] on div "1 2 3 4 5 6 7 C X Z C X Z E E Erase all H H LIVE CHEMISTRY PRACTICE SESSION-24 …" at bounding box center [155, 94] width 310 height 189
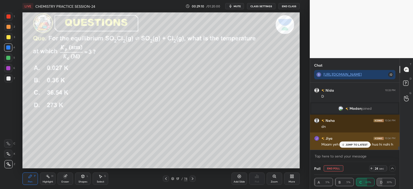
click at [351, 145] on p "JUMP TO LATEST" at bounding box center [357, 144] width 22 height 3
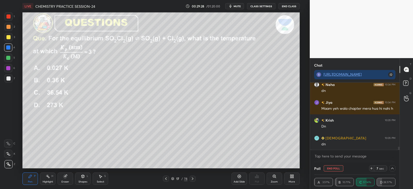
click at [371, 168] on icon at bounding box center [371, 168] width 4 height 4
click at [371, 167] on icon at bounding box center [371, 168] width 4 height 4
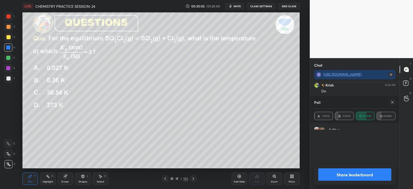
scroll to position [60, 80]
click at [393, 101] on icon at bounding box center [392, 102] width 4 height 4
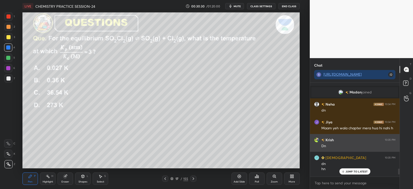
scroll to position [1359, 0]
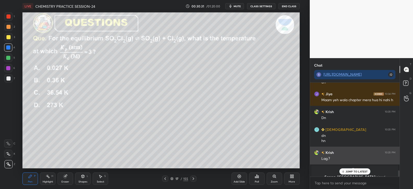
click at [351, 170] on p "JUMP TO LATEST" at bounding box center [357, 171] width 22 height 3
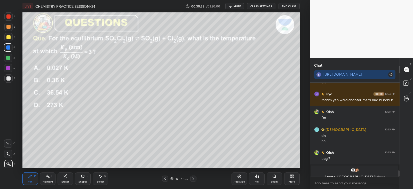
click at [192, 177] on icon at bounding box center [193, 179] width 4 height 4
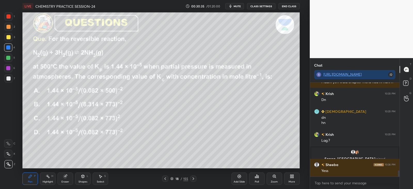
scroll to position [1349, 0]
click at [258, 178] on icon at bounding box center [257, 176] width 4 height 4
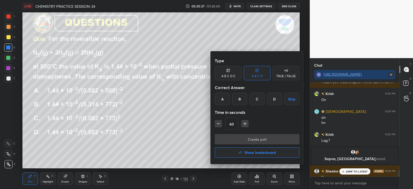
scroll to position [1367, 0]
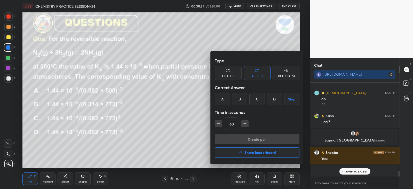
click at [276, 97] on div "D" at bounding box center [274, 99] width 15 height 12
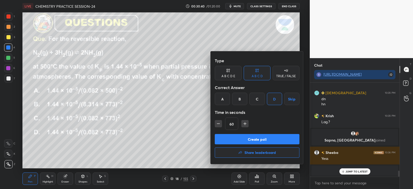
click at [276, 135] on button "Create poll" at bounding box center [257, 139] width 85 height 10
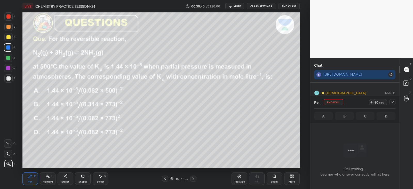
scroll to position [22, 88]
click at [392, 103] on icon at bounding box center [392, 102] width 4 height 4
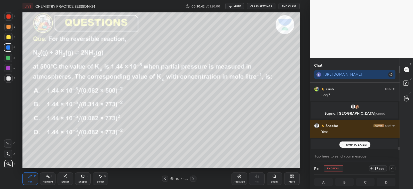
click at [344, 144] on icon at bounding box center [342, 144] width 3 height 3
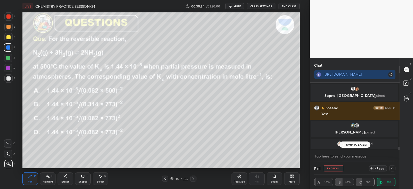
click at [66, 179] on div "Eraser" at bounding box center [65, 178] width 15 height 12
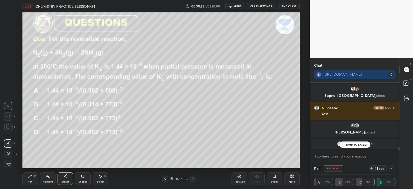
click at [30, 178] on icon at bounding box center [30, 176] width 4 height 4
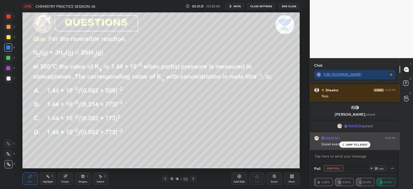
click at [360, 141] on div "JUMP TO LATEST" at bounding box center [354, 144] width 31 height 6
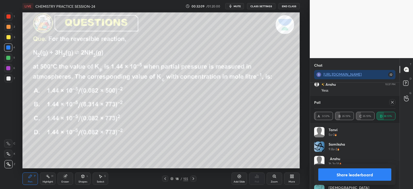
scroll to position [1537, 0]
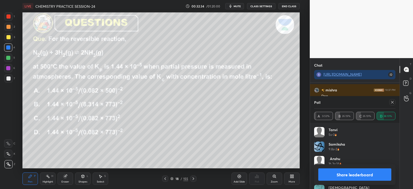
click at [68, 175] on div "Eraser" at bounding box center [65, 178] width 15 height 12
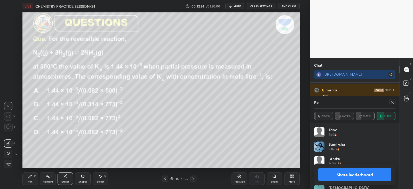
scroll to position [1516, 0]
click at [33, 177] on div "Pen P" at bounding box center [29, 178] width 15 height 12
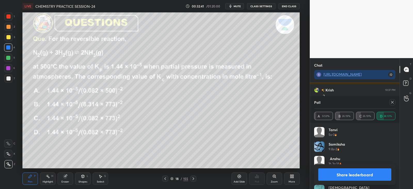
click at [392, 103] on icon at bounding box center [392, 102] width 4 height 4
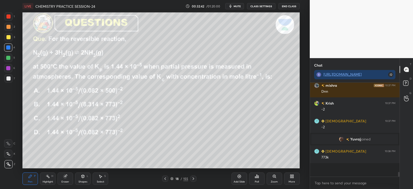
scroll to position [48, 88]
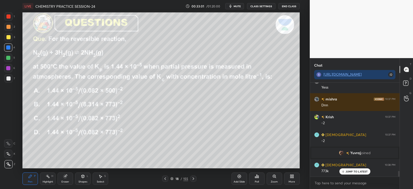
click at [354, 169] on div "JUMP TO LATEST" at bounding box center [354, 171] width 31 height 6
click at [194, 177] on icon at bounding box center [193, 179] width 4 height 4
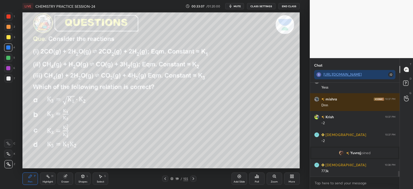
click at [258, 178] on div "Poll" at bounding box center [256, 178] width 15 height 12
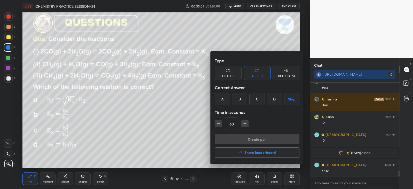
click at [222, 99] on div "A" at bounding box center [222, 99] width 15 height 12
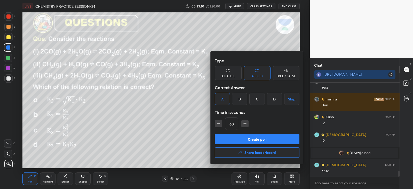
click at [232, 138] on button "Create poll" at bounding box center [257, 139] width 85 height 10
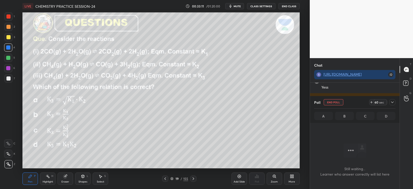
scroll to position [2, 2]
click at [392, 103] on icon at bounding box center [392, 102] width 4 height 4
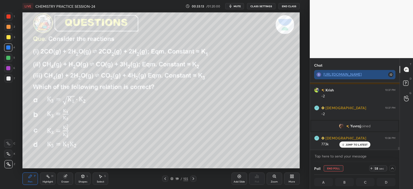
scroll to position [0, 2]
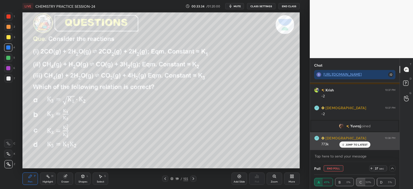
click at [352, 144] on p "JUMP TO LATEST" at bounding box center [357, 144] width 22 height 3
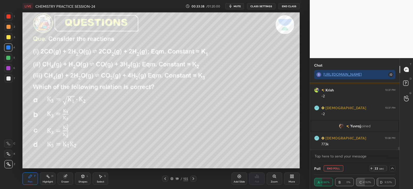
click at [10, 24] on div at bounding box center [8, 27] width 8 height 8
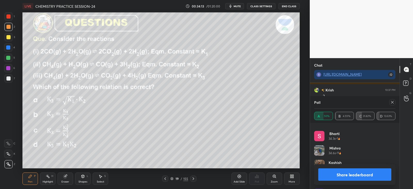
scroll to position [155, 0]
click at [392, 105] on div at bounding box center [392, 102] width 6 height 6
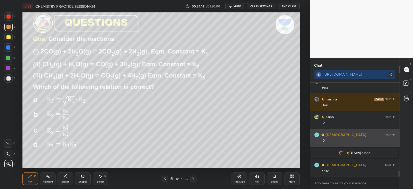
scroll to position [1507, 0]
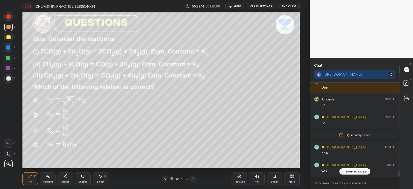
click at [84, 179] on div "Shapes L" at bounding box center [82, 178] width 15 height 12
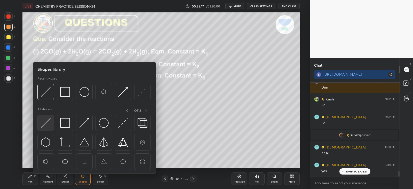
click at [50, 119] on img at bounding box center [46, 123] width 10 height 10
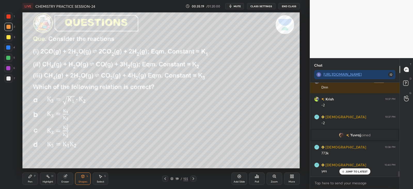
click at [28, 177] on div "Pen P" at bounding box center [29, 178] width 15 height 12
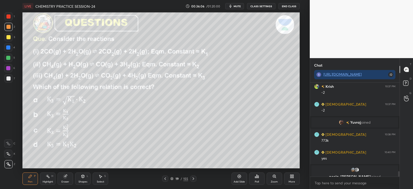
scroll to position [1526, 0]
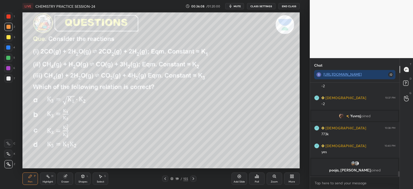
click at [197, 179] on div "19 / 155" at bounding box center [179, 179] width 105 height 6
click at [193, 179] on icon at bounding box center [193, 179] width 4 height 4
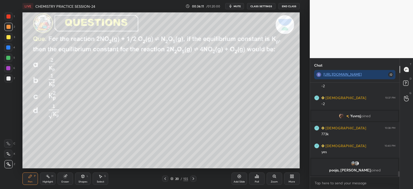
click at [260, 179] on div "Poll" at bounding box center [256, 178] width 15 height 12
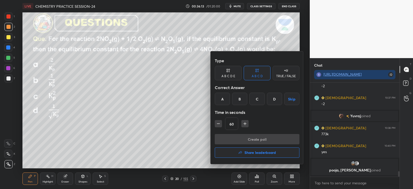
click at [240, 100] on div "B" at bounding box center [239, 99] width 15 height 12
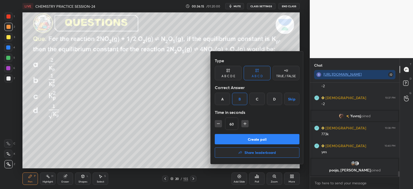
click at [247, 138] on button "Create poll" at bounding box center [257, 139] width 85 height 10
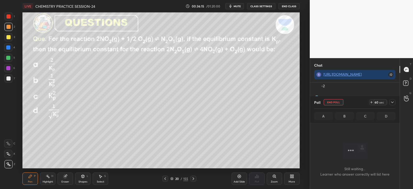
scroll to position [2, 2]
click at [394, 102] on div at bounding box center [392, 102] width 6 height 6
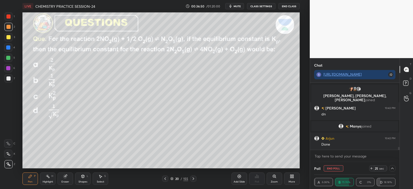
scroll to position [1598, 0]
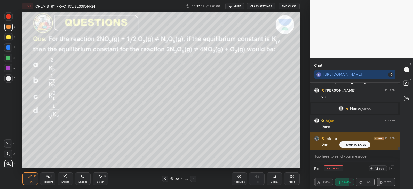
click at [348, 144] on p "JUMP TO LATEST" at bounding box center [357, 144] width 22 height 3
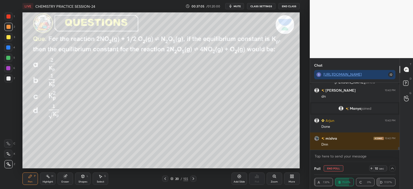
click at [333, 170] on button "End Poll" at bounding box center [334, 168] width 20 height 6
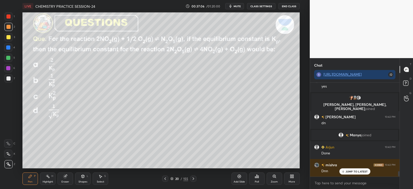
scroll to position [2, 2]
click at [258, 177] on icon at bounding box center [258, 177] width 1 height 2
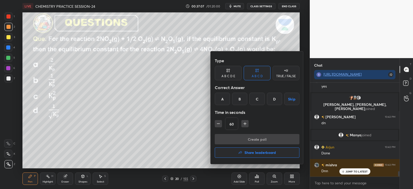
click at [237, 150] on button "Share leaderboard" at bounding box center [257, 152] width 85 height 10
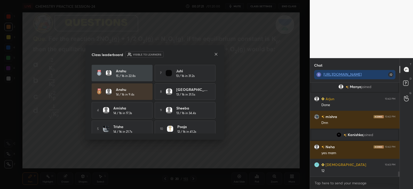
scroll to position [23, 0]
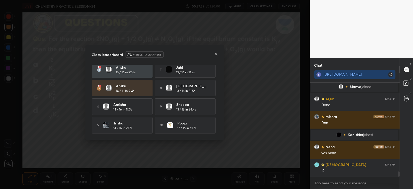
click at [217, 53] on icon at bounding box center [216, 54] width 4 height 4
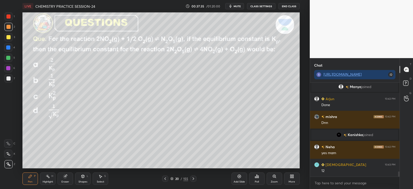
scroll to position [1631, 0]
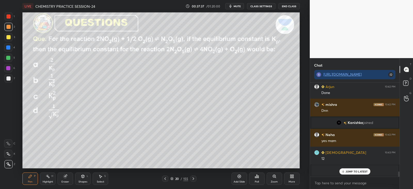
click at [344, 169] on div "JUMP TO LATEST" at bounding box center [354, 171] width 31 height 6
click at [194, 178] on icon at bounding box center [193, 179] width 4 height 4
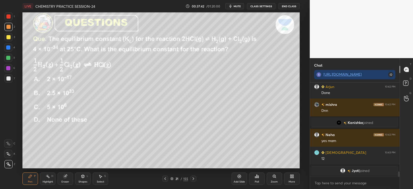
click at [254, 179] on div "Poll" at bounding box center [256, 178] width 15 height 12
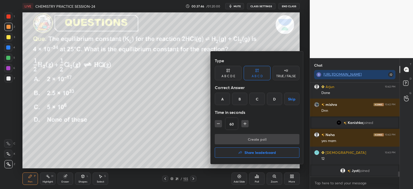
click at [275, 101] on div "D" at bounding box center [274, 99] width 15 height 12
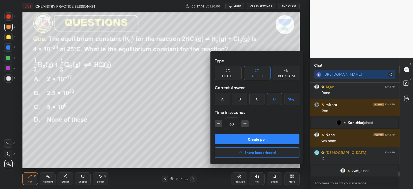
click at [259, 138] on button "Create poll" at bounding box center [257, 139] width 85 height 10
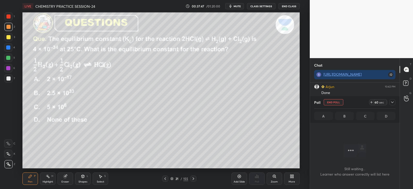
scroll to position [2, 2]
click at [394, 105] on div at bounding box center [392, 102] width 6 height 6
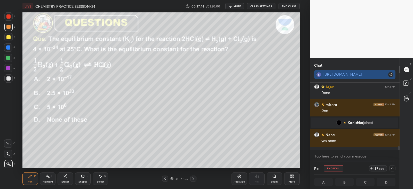
scroll to position [1658, 0]
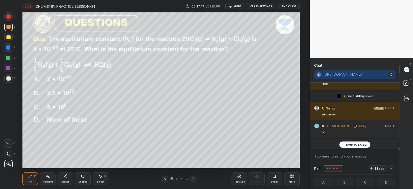
click at [344, 142] on div "JUMP TO LATEST" at bounding box center [354, 144] width 31 height 6
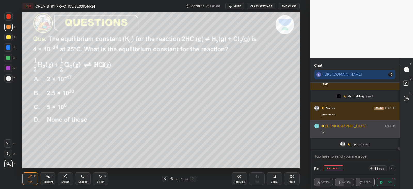
scroll to position [0, 2]
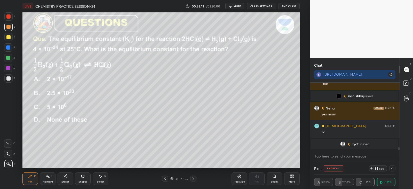
click at [9, 15] on div at bounding box center [8, 16] width 4 height 4
click at [9, 27] on div at bounding box center [8, 27] width 4 height 4
click at [9, 28] on div at bounding box center [8, 27] width 4 height 4
click at [9, 37] on div at bounding box center [8, 37] width 4 height 4
click at [9, 27] on div at bounding box center [8, 27] width 4 height 4
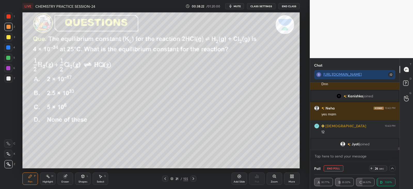
click at [10, 37] on div at bounding box center [8, 37] width 4 height 4
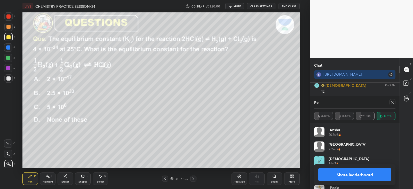
scroll to position [60, 80]
click at [390, 103] on icon at bounding box center [392, 102] width 4 height 4
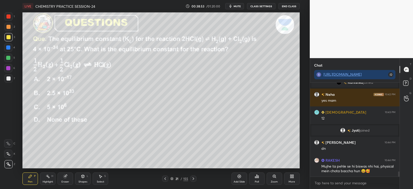
scroll to position [1661, 0]
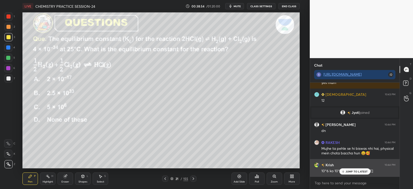
click at [349, 175] on div "Krish 10:44 PM 10*6 ko 10*16 [PERSON_NAME]" at bounding box center [355, 168] width 90 height 18
click at [343, 172] on icon at bounding box center [342, 171] width 3 height 3
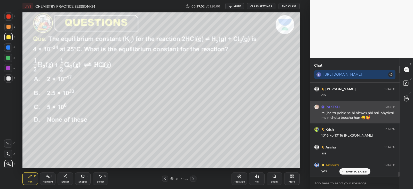
scroll to position [1714, 0]
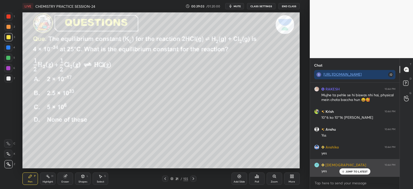
click at [351, 171] on p "JUMP TO LATEST" at bounding box center [357, 171] width 22 height 3
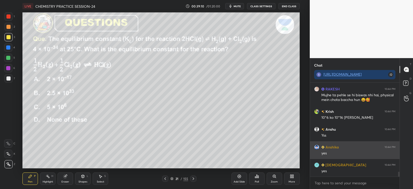
scroll to position [1732, 0]
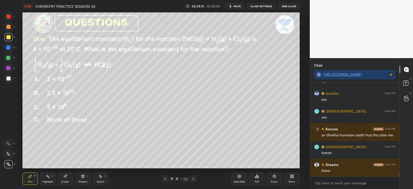
click at [64, 177] on icon at bounding box center [64, 176] width 3 height 3
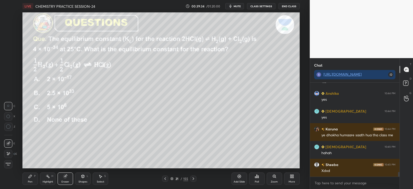
click at [38, 176] on div "Pen P" at bounding box center [29, 178] width 15 height 12
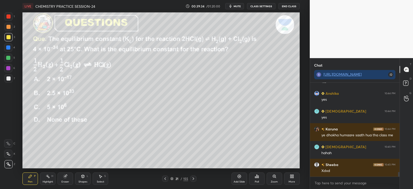
click at [6, 156] on div at bounding box center [8, 154] width 8 height 8
click at [10, 163] on icon at bounding box center [8, 164] width 5 height 4
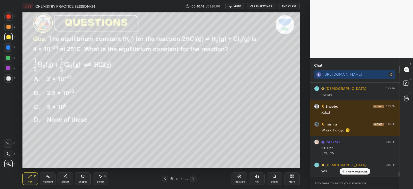
scroll to position [1844, 0]
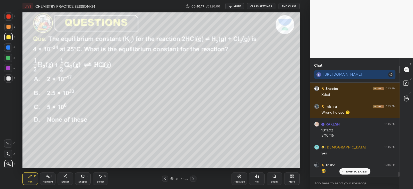
click at [191, 178] on icon at bounding box center [193, 179] width 4 height 4
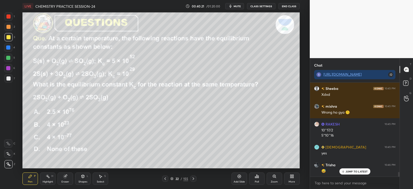
click at [352, 170] on p "JUMP TO LATEST" at bounding box center [357, 171] width 22 height 3
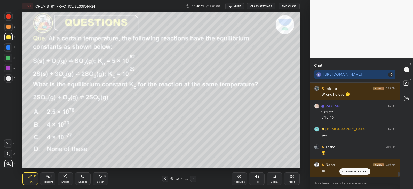
scroll to position [1880, 0]
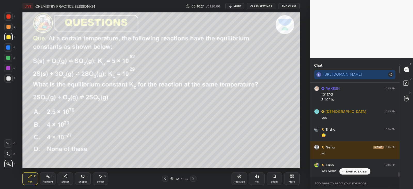
click at [260, 176] on div "Poll" at bounding box center [256, 178] width 15 height 12
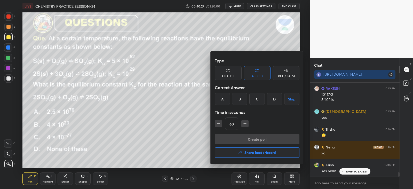
click at [254, 101] on div "C" at bounding box center [256, 99] width 15 height 12
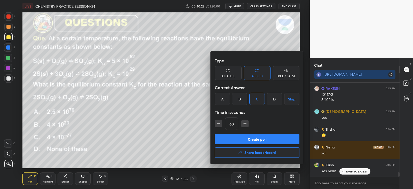
click at [254, 139] on button "Create poll" at bounding box center [257, 139] width 85 height 10
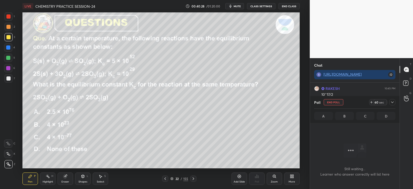
scroll to position [2, 2]
click at [390, 104] on div at bounding box center [392, 102] width 6 height 6
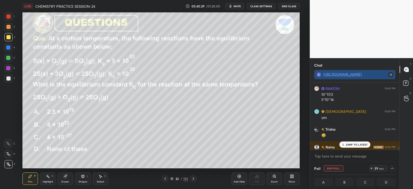
scroll to position [1906, 0]
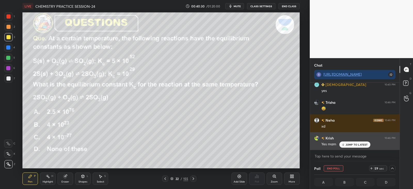
click at [351, 144] on p "JUMP TO LATEST" at bounding box center [357, 144] width 22 height 3
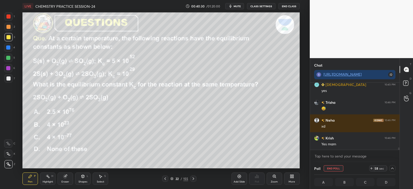
scroll to position [0, 2]
click at [10, 26] on div at bounding box center [8, 27] width 4 height 4
click at [394, 169] on icon at bounding box center [392, 168] width 4 height 4
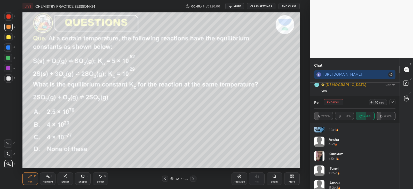
scroll to position [25, 0]
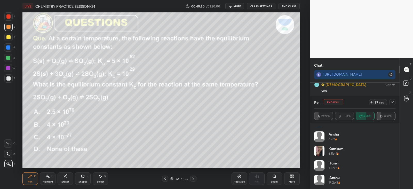
click at [392, 103] on icon at bounding box center [392, 102] width 4 height 4
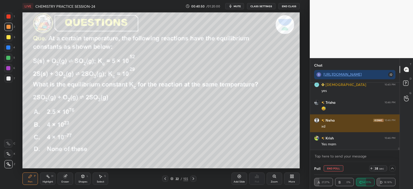
scroll to position [0, 0]
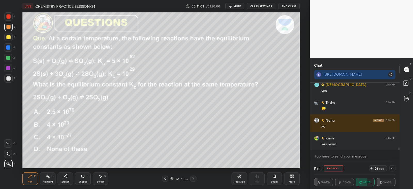
click at [12, 13] on div at bounding box center [8, 16] width 8 height 8
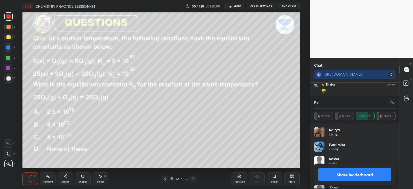
scroll to position [60, 80]
click at [394, 103] on icon at bounding box center [392, 102] width 4 height 4
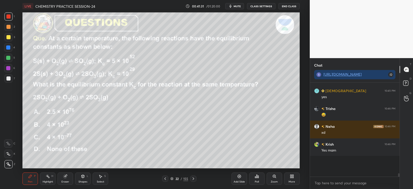
scroll to position [50, 88]
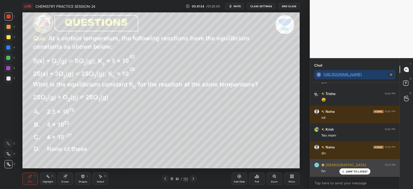
click at [348, 171] on p "JUMP TO LATEST" at bounding box center [357, 171] width 22 height 3
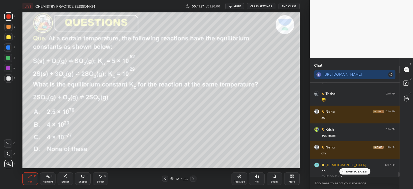
scroll to position [1920, 0]
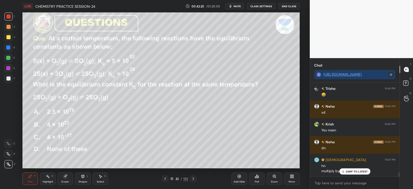
click at [343, 171] on icon at bounding box center [342, 171] width 3 height 3
click at [80, 178] on div "Shapes L" at bounding box center [82, 178] width 15 height 12
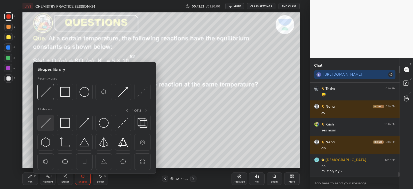
click at [49, 121] on img at bounding box center [46, 123] width 10 height 10
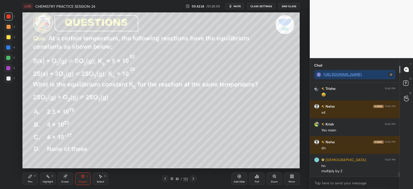
click at [27, 174] on div "Pen P" at bounding box center [29, 178] width 15 height 12
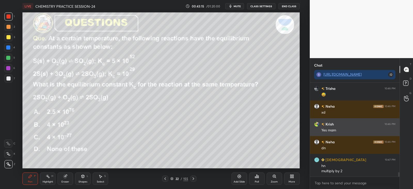
scroll to position [1938, 0]
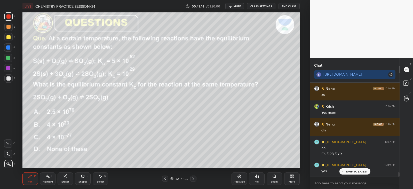
click at [193, 179] on icon at bounding box center [193, 179] width 4 height 4
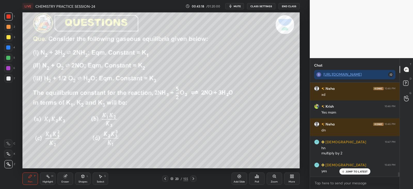
click at [193, 179] on icon at bounding box center [193, 179] width 4 height 4
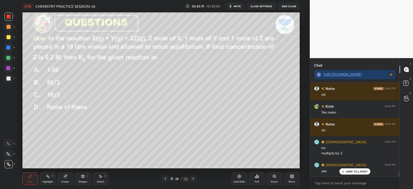
click at [166, 177] on icon at bounding box center [165, 179] width 4 height 4
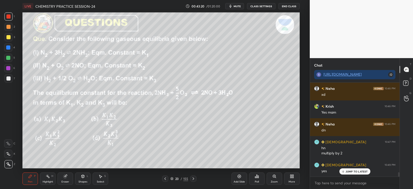
scroll to position [1965, 0]
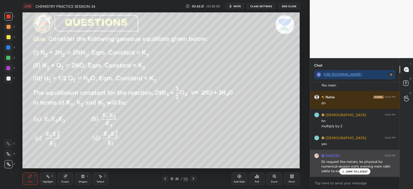
click at [352, 171] on p "JUMP TO LATEST" at bounding box center [357, 171] width 22 height 3
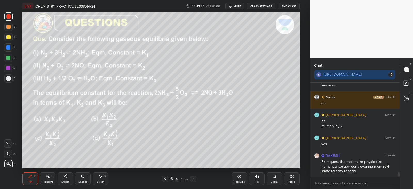
click at [194, 177] on icon at bounding box center [193, 179] width 4 height 4
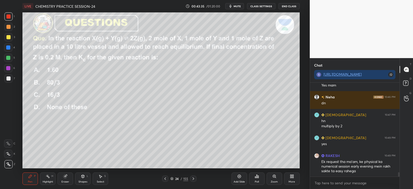
scroll to position [1983, 0]
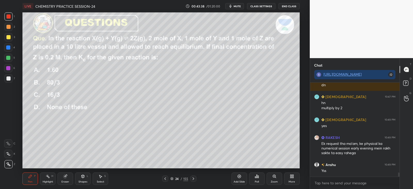
click at [258, 178] on div "Poll" at bounding box center [256, 178] width 15 height 12
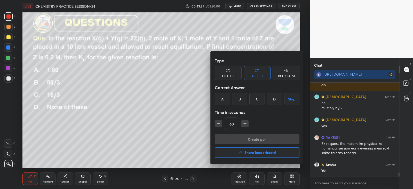
click at [258, 101] on div "C" at bounding box center [256, 99] width 15 height 12
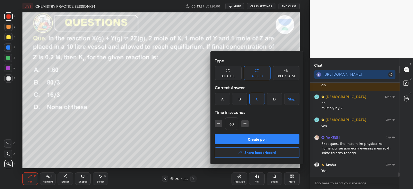
click at [253, 140] on button "Create poll" at bounding box center [257, 139] width 85 height 10
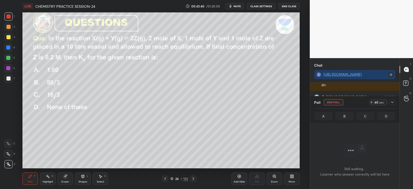
scroll to position [2, 2]
click at [396, 101] on div "Poll End Poll 59 sec A B C D" at bounding box center [355, 109] width 90 height 27
click at [396, 103] on div "Poll End Poll 59 sec A B C D" at bounding box center [355, 109] width 90 height 27
click at [393, 100] on icon at bounding box center [392, 102] width 4 height 4
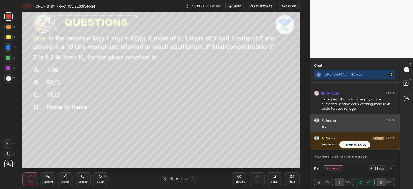
scroll to position [0, 2]
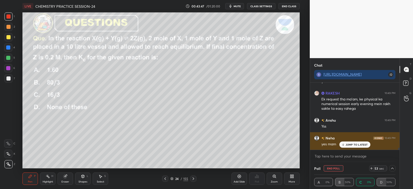
click at [359, 141] on div "JUMP TO LATEST" at bounding box center [354, 144] width 31 height 6
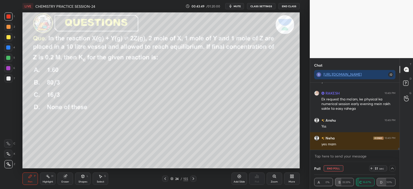
click at [6, 16] on div at bounding box center [8, 16] width 4 height 4
click at [393, 168] on icon at bounding box center [392, 168] width 4 height 4
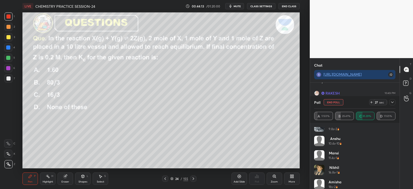
scroll to position [25, 0]
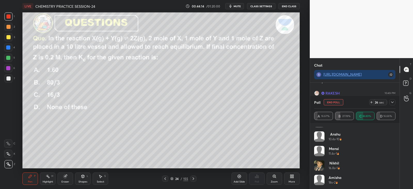
click at [391, 102] on icon at bounding box center [392, 102] width 4 height 4
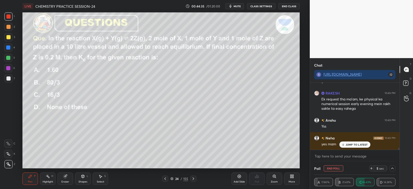
scroll to position [2045, 0]
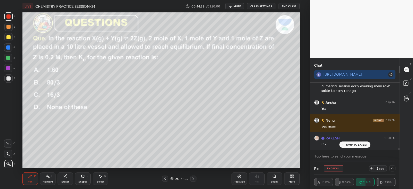
click at [8, 15] on div at bounding box center [8, 16] width 4 height 4
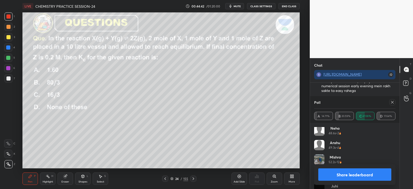
scroll to position [169, 0]
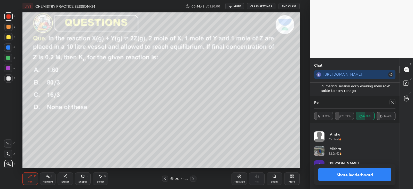
click at [392, 102] on icon at bounding box center [392, 102] width 4 height 4
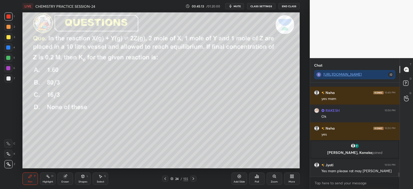
scroll to position [1994, 0]
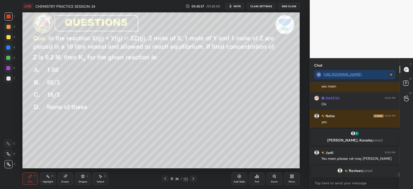
click at [63, 177] on div "Eraser" at bounding box center [65, 178] width 15 height 12
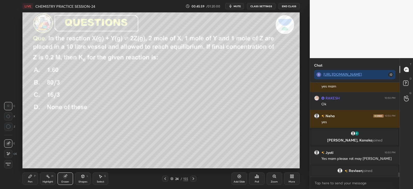
click at [35, 180] on div "Pen P" at bounding box center [29, 178] width 15 height 12
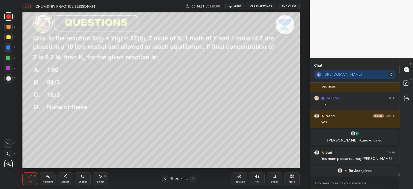
scroll to position [2000, 0]
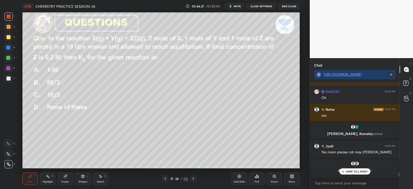
click at [351, 174] on div "JUMP TO LATEST" at bounding box center [354, 171] width 31 height 6
click at [253, 165] on div "Poll" at bounding box center [256, 178] width 15 height 29
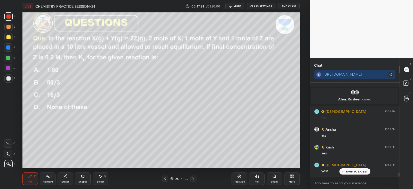
scroll to position [2070, 0]
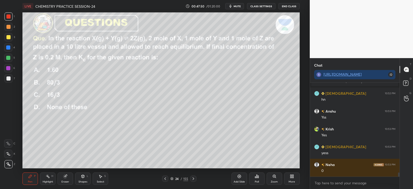
click at [65, 177] on icon at bounding box center [64, 176] width 3 height 3
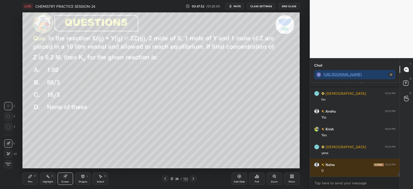
click at [30, 179] on div "Pen P" at bounding box center [29, 178] width 15 height 12
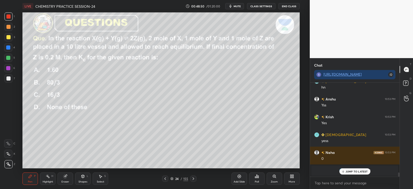
scroll to position [2070, 0]
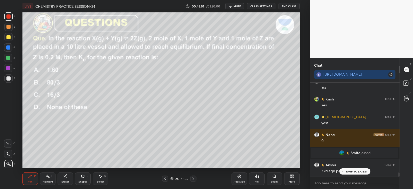
click at [65, 176] on icon at bounding box center [64, 176] width 3 height 3
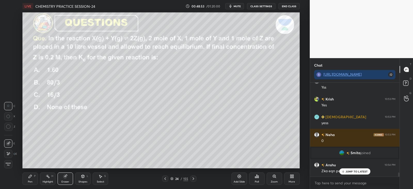
click at [38, 179] on div "Pen P" at bounding box center [29, 178] width 15 height 12
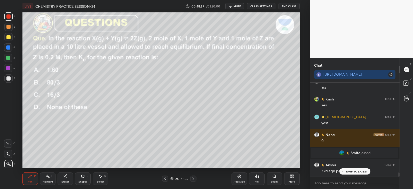
scroll to position [2088, 0]
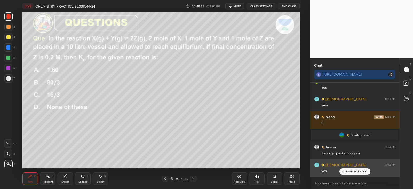
click at [354, 175] on div "[DEMOGRAPHIC_DATA] 10:54 PM yes" at bounding box center [355, 168] width 90 height 18
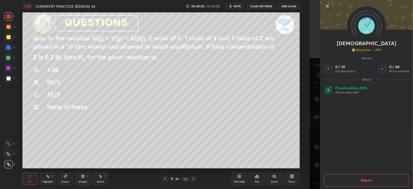
click at [307, 160] on div "1 2 3 4 5 6 7 C X Z C X Z E E Erase all H H LIVE CHEMISTRY PRACTICE SESSION-24 …" at bounding box center [155, 94] width 310 height 189
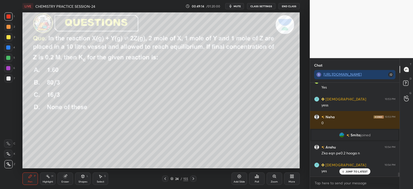
click at [66, 178] on icon at bounding box center [65, 176] width 4 height 4
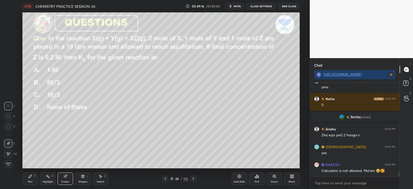
scroll to position [2123, 0]
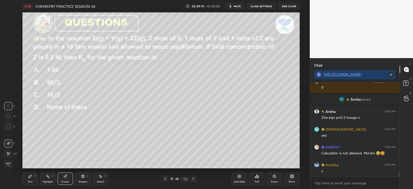
click at [29, 176] on icon at bounding box center [30, 176] width 4 height 4
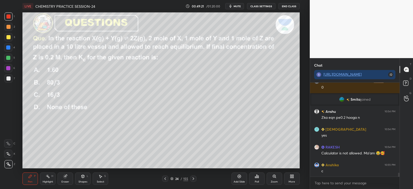
scroll to position [2141, 0]
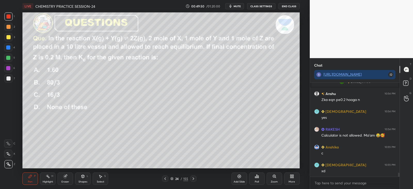
click at [194, 181] on div at bounding box center [193, 179] width 6 height 6
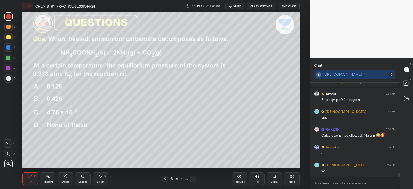
click at [256, 181] on div "Poll" at bounding box center [257, 181] width 4 height 3
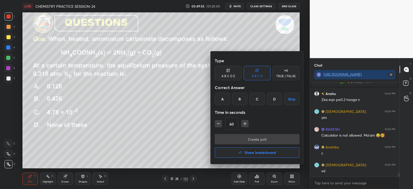
click at [259, 100] on div "C" at bounding box center [256, 99] width 15 height 12
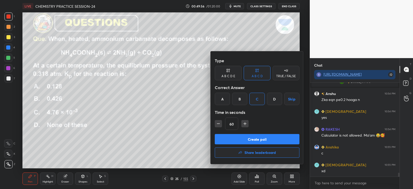
click at [251, 135] on button "Create poll" at bounding box center [257, 139] width 85 height 10
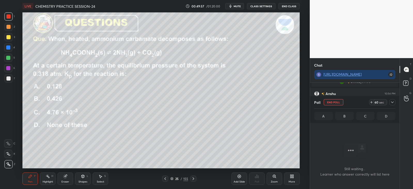
scroll to position [2, 2]
click at [389, 103] on div at bounding box center [392, 102] width 6 height 6
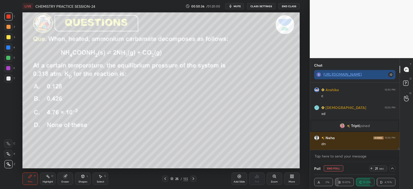
scroll to position [2216, 0]
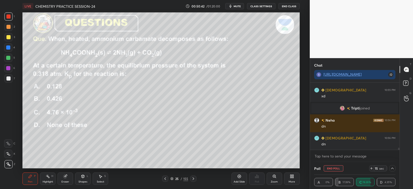
click at [373, 169] on icon at bounding box center [371, 168] width 4 height 4
click at [372, 168] on icon at bounding box center [371, 168] width 4 height 4
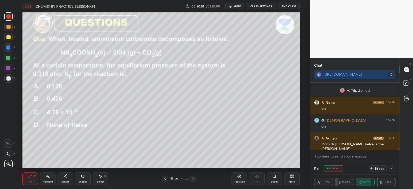
click at [9, 69] on div at bounding box center [8, 68] width 4 height 4
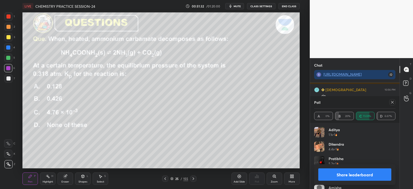
scroll to position [2216, 0]
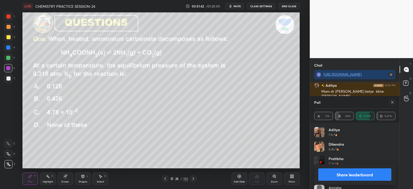
click at [395, 102] on div at bounding box center [392, 102] width 6 height 6
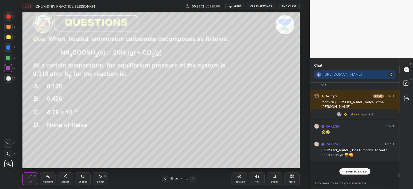
scroll to position [91, 88]
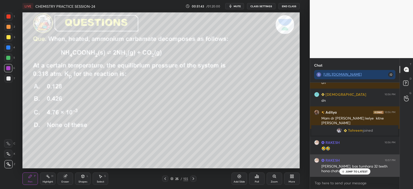
click at [355, 170] on p "JUMP TO LATEST" at bounding box center [357, 171] width 22 height 3
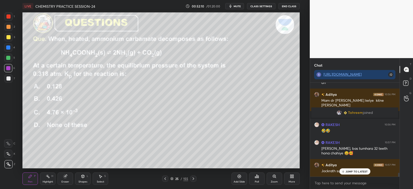
click at [343, 171] on icon at bounding box center [343, 171] width 0 height 2
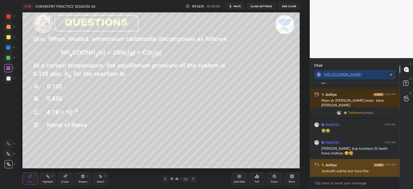
scroll to position [2220, 0]
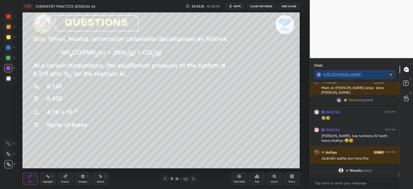
click at [63, 176] on icon at bounding box center [65, 176] width 4 height 4
click at [32, 180] on div "Pen P" at bounding box center [29, 178] width 15 height 12
click at [66, 177] on icon at bounding box center [64, 176] width 3 height 3
click at [10, 152] on icon at bounding box center [8, 154] width 4 height 4
click at [26, 177] on div "Pen P" at bounding box center [29, 178] width 15 height 12
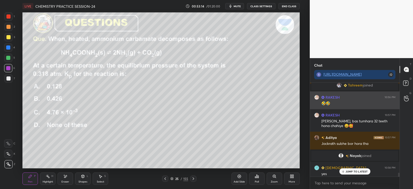
scroll to position [2223, 0]
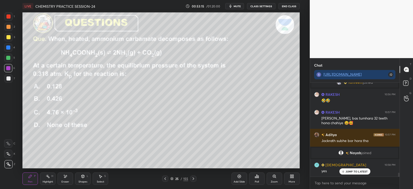
click at [195, 180] on div at bounding box center [193, 179] width 6 height 6
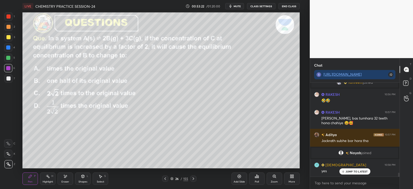
scroll to position [2240, 0]
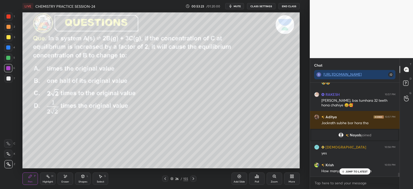
click at [256, 179] on div "Poll" at bounding box center [256, 178] width 15 height 12
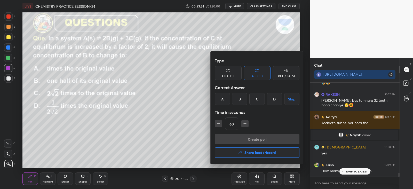
click at [277, 100] on div "D" at bounding box center [274, 99] width 15 height 12
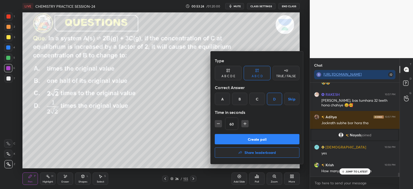
click at [262, 137] on button "Create poll" at bounding box center [257, 139] width 85 height 10
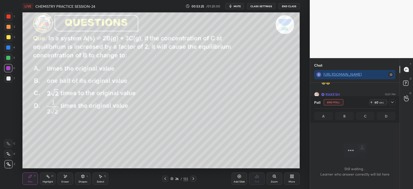
scroll to position [2, 2]
click at [391, 104] on icon at bounding box center [392, 102] width 4 height 4
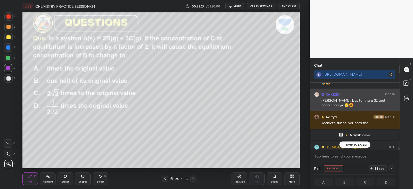
scroll to position [0, 2]
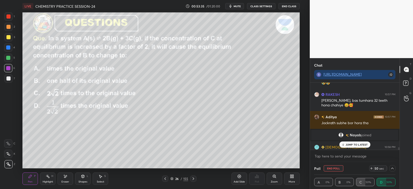
click at [354, 145] on p "JUMP TO LATEST" at bounding box center [357, 144] width 22 height 3
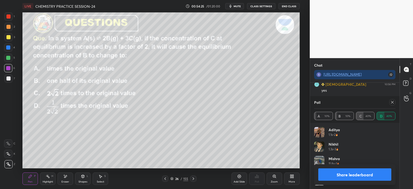
scroll to position [60, 80]
click at [393, 101] on icon at bounding box center [392, 102] width 3 height 3
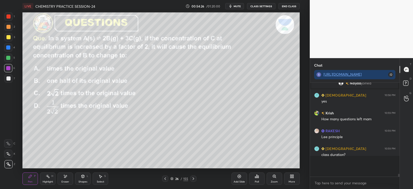
scroll to position [91, 88]
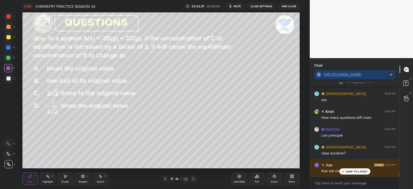
click at [87, 177] on div "L" at bounding box center [88, 176] width 2 height 3
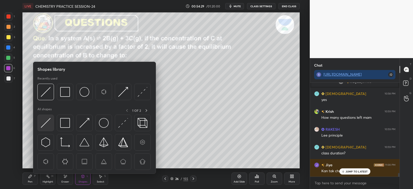
click at [46, 123] on img at bounding box center [46, 123] width 10 height 10
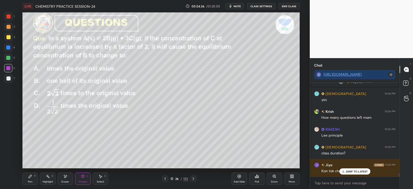
click at [31, 176] on icon at bounding box center [30, 176] width 3 height 3
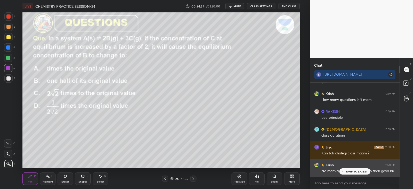
click at [347, 171] on p "JUMP TO LATEST" at bounding box center [357, 171] width 22 height 3
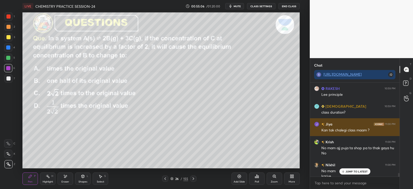
scroll to position [2340, 0]
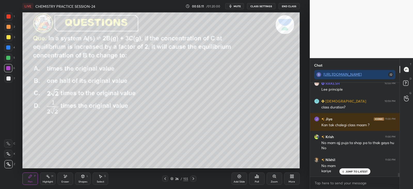
click at [66, 177] on icon at bounding box center [65, 176] width 4 height 4
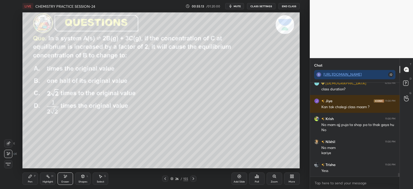
click at [36, 177] on div "P" at bounding box center [35, 176] width 2 height 3
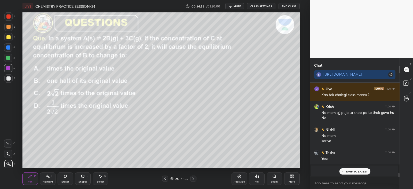
click at [355, 171] on p "JUMP TO LATEST" at bounding box center [357, 171] width 22 height 3
click at [258, 177] on icon at bounding box center [258, 177] width 1 height 2
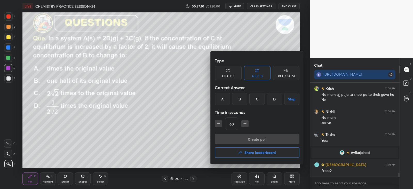
scroll to position [2350, 0]
click at [248, 152] on h4 "Share leaderboard" at bounding box center [259, 153] width 31 height 4
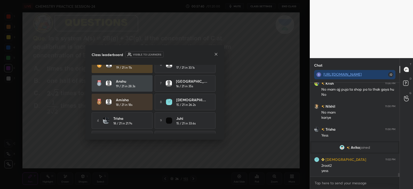
scroll to position [23, 0]
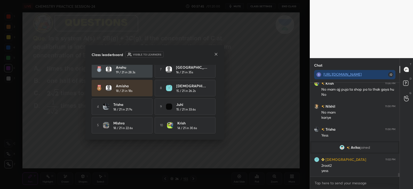
click at [213, 54] on div "Class leaderboard Visible to learners" at bounding box center [155, 54] width 126 height 6
click at [214, 54] on icon at bounding box center [216, 54] width 4 height 4
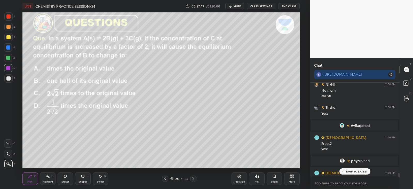
scroll to position [2375, 0]
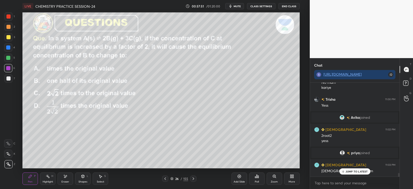
click at [345, 171] on div "JUMP TO LATEST" at bounding box center [354, 171] width 31 height 6
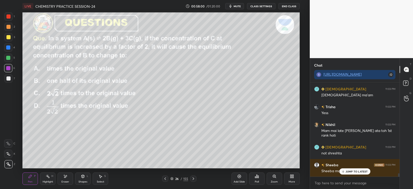
scroll to position [2469, 0]
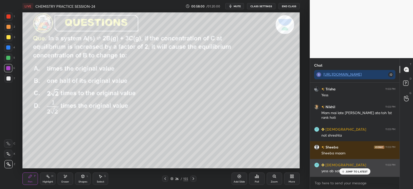
click at [352, 172] on p "JUMP TO LATEST" at bounding box center [357, 171] width 22 height 3
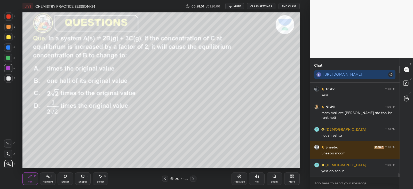
scroll to position [2491, 0]
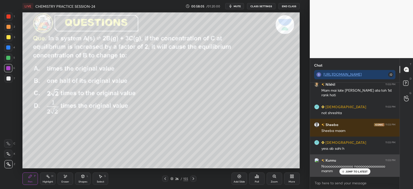
click at [356, 171] on p "JUMP TO LATEST" at bounding box center [357, 171] width 22 height 3
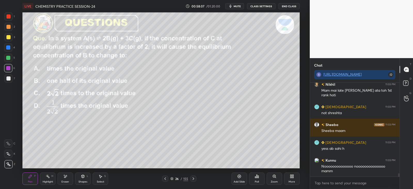
scroll to position [2509, 0]
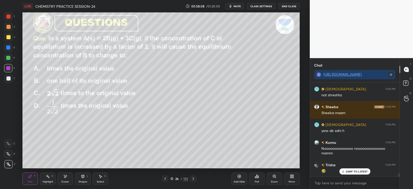
click at [346, 171] on p "JUMP TO LATEST" at bounding box center [357, 171] width 22 height 3
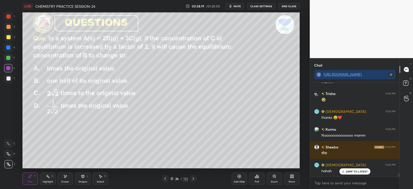
scroll to position [2598, 0]
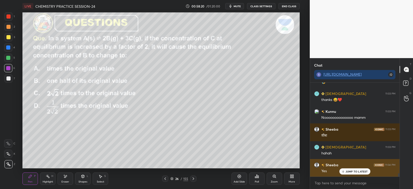
click at [348, 170] on p "JUMP TO LATEST" at bounding box center [357, 171] width 22 height 3
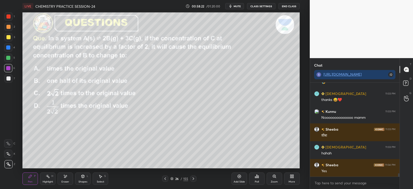
click at [192, 179] on icon at bounding box center [193, 179] width 4 height 4
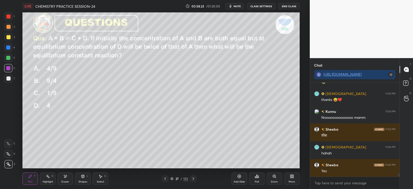
click at [165, 178] on icon at bounding box center [165, 178] width 2 height 3
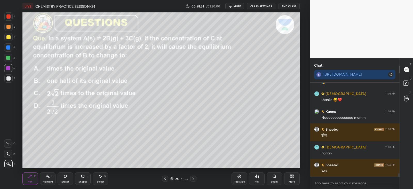
scroll to position [2625, 0]
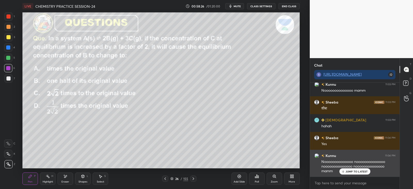
click at [352, 169] on div "JUMP TO LATEST" at bounding box center [354, 171] width 31 height 6
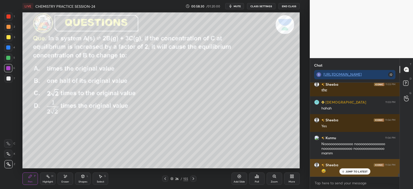
click at [344, 168] on div "JUMP TO LATEST" at bounding box center [354, 171] width 31 height 6
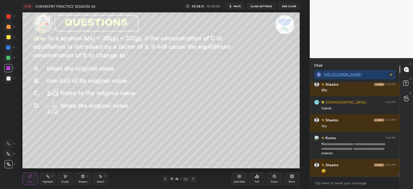
click at [193, 178] on icon at bounding box center [193, 179] width 4 height 4
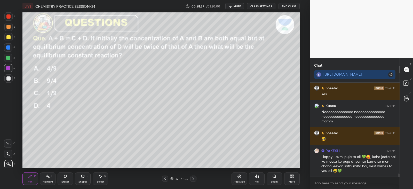
scroll to position [2693, 0]
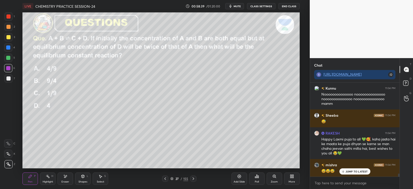
click at [346, 170] on p "JUMP TO LATEST" at bounding box center [357, 171] width 22 height 3
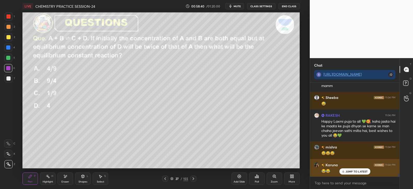
click at [352, 169] on div "JUMP TO LATEST" at bounding box center [354, 171] width 31 height 6
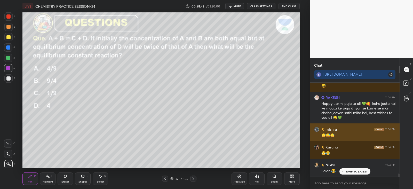
scroll to position [2746, 0]
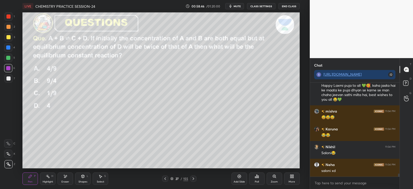
click at [257, 176] on icon at bounding box center [256, 176] width 1 height 3
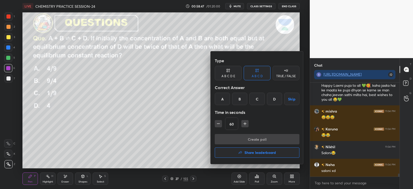
click at [277, 97] on div "D" at bounding box center [274, 99] width 15 height 12
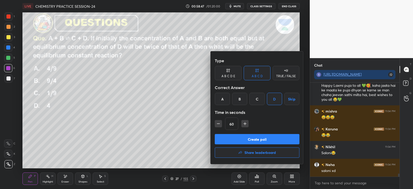
click at [272, 138] on button "Create poll" at bounding box center [257, 139] width 85 height 10
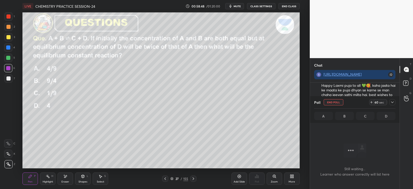
scroll to position [2, 2]
click at [392, 102] on icon at bounding box center [392, 102] width 3 height 2
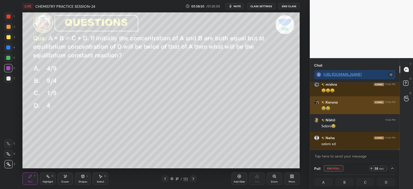
click at [354, 103] on div "Karuna 11:04 PM" at bounding box center [354, 101] width 81 height 5
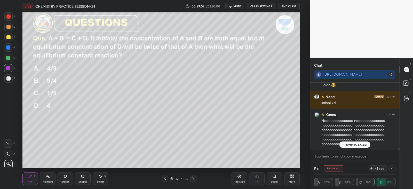
scroll to position [2832, 0]
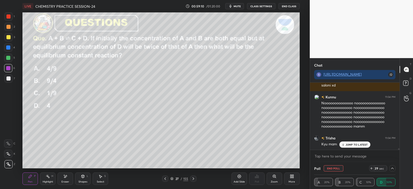
click at [358, 143] on p "JUMP TO LATEST" at bounding box center [357, 144] width 22 height 3
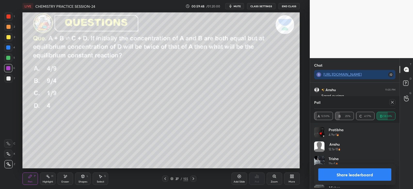
scroll to position [60, 80]
click at [393, 102] on icon at bounding box center [392, 102] width 4 height 4
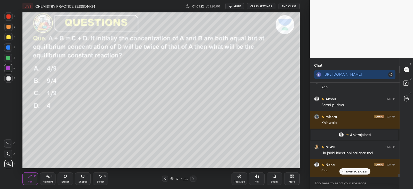
scroll to position [2965, 0]
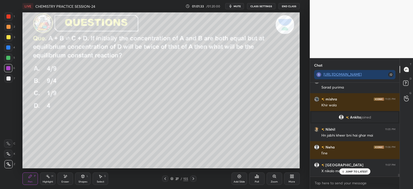
click at [345, 171] on icon at bounding box center [342, 171] width 3 height 3
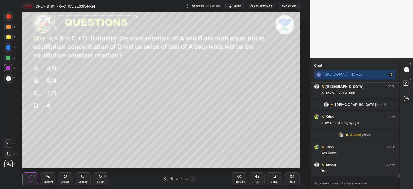
scroll to position [2916, 0]
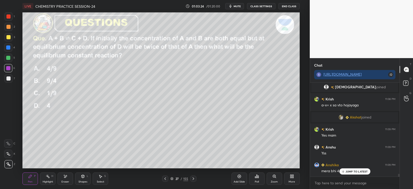
click at [65, 178] on icon at bounding box center [65, 176] width 4 height 4
click at [343, 174] on div "JUMP TO LATEST" at bounding box center [354, 171] width 31 height 6
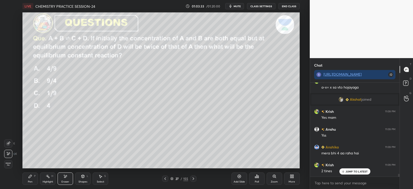
scroll to position [2951, 0]
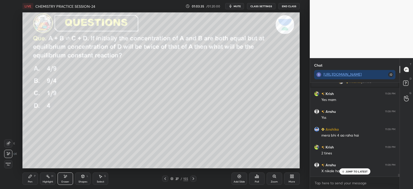
click at [346, 171] on p "JUMP TO LATEST" at bounding box center [357, 171] width 22 height 3
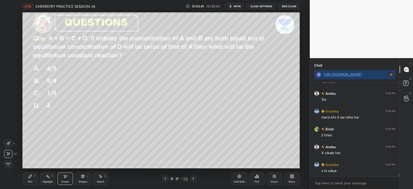
scroll to position [2987, 0]
click at [29, 175] on icon at bounding box center [30, 176] width 4 height 4
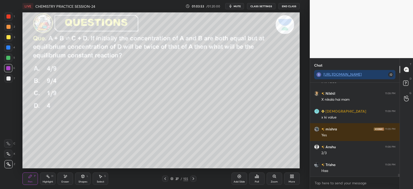
scroll to position [3076, 0]
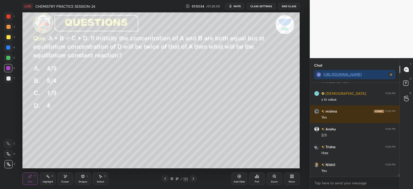
click at [66, 177] on icon at bounding box center [65, 176] width 3 height 3
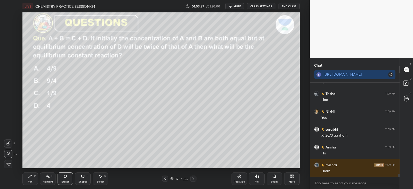
scroll to position [3148, 0]
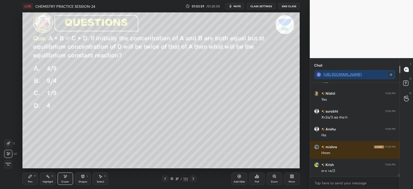
click at [34, 178] on div "Pen P" at bounding box center [29, 178] width 15 height 12
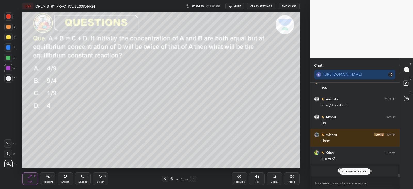
click at [345, 172] on icon at bounding box center [342, 171] width 3 height 3
click at [68, 175] on div "Eraser" at bounding box center [65, 178] width 15 height 12
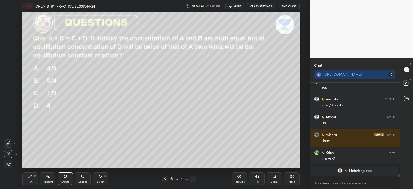
click at [31, 181] on div "Pen" at bounding box center [30, 181] width 5 height 3
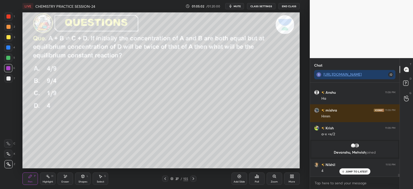
scroll to position [3036, 0]
click at [341, 173] on div "JUMP TO LATEST" at bounding box center [354, 171] width 31 height 6
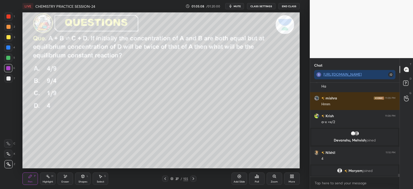
scroll to position [3066, 0]
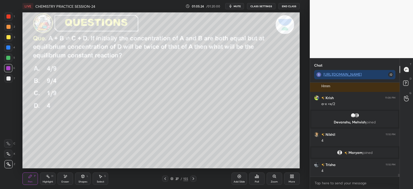
click at [194, 179] on icon at bounding box center [193, 179] width 4 height 4
click at [195, 179] on icon at bounding box center [193, 179] width 4 height 4
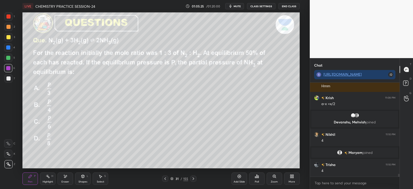
click at [194, 179] on icon at bounding box center [193, 179] width 4 height 4
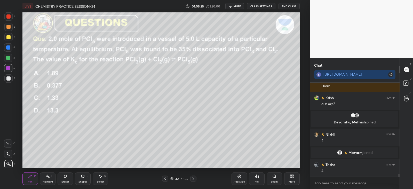
click at [194, 179] on icon at bounding box center [193, 179] width 4 height 4
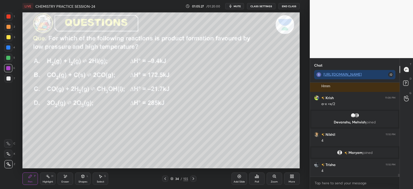
click at [195, 179] on icon at bounding box center [193, 179] width 4 height 4
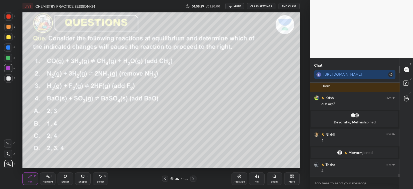
click at [194, 178] on icon at bounding box center [194, 178] width 2 height 3
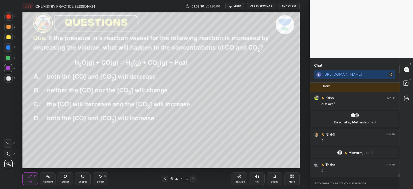
click at [192, 178] on icon at bounding box center [193, 179] width 4 height 4
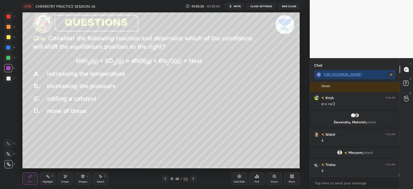
scroll to position [3084, 0]
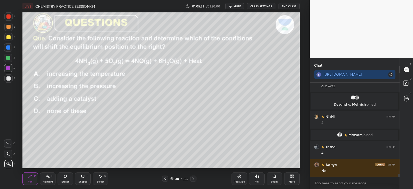
click at [165, 177] on icon at bounding box center [165, 179] width 4 height 4
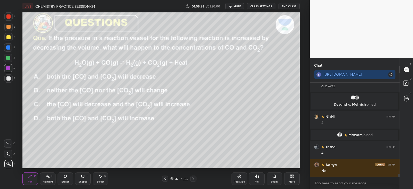
click at [193, 178] on icon at bounding box center [193, 179] width 4 height 4
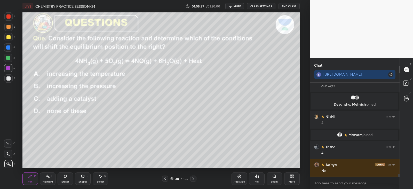
click at [165, 178] on icon at bounding box center [165, 179] width 4 height 4
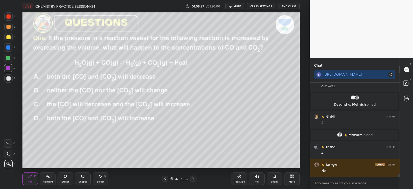
click at [164, 178] on icon at bounding box center [165, 179] width 4 height 4
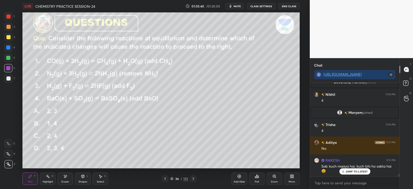
click at [163, 179] on div at bounding box center [165, 179] width 6 height 6
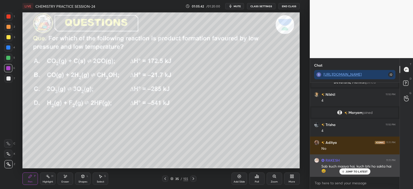
click at [351, 171] on p "JUMP TO LATEST" at bounding box center [357, 171] width 22 height 3
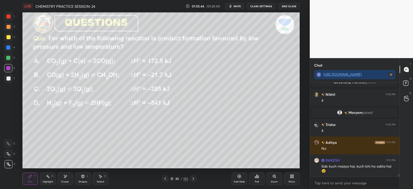
click at [256, 177] on icon at bounding box center [257, 176] width 4 height 4
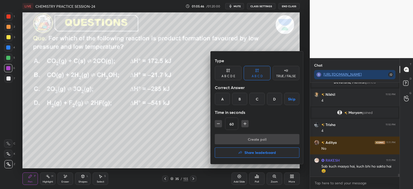
click at [192, 119] on div at bounding box center [206, 94] width 413 height 189
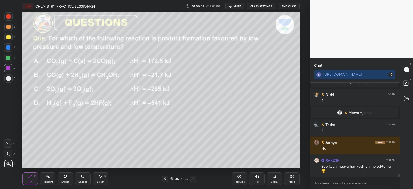
click at [164, 178] on icon at bounding box center [165, 179] width 4 height 4
click at [258, 179] on div "Poll" at bounding box center [256, 178] width 15 height 12
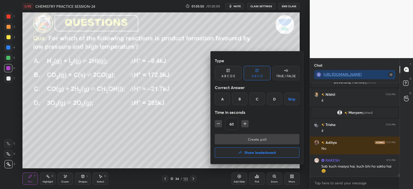
click at [238, 95] on div "B" at bounding box center [239, 99] width 15 height 12
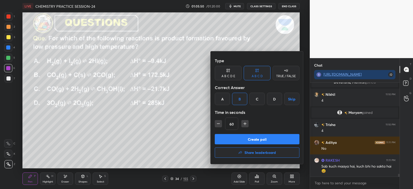
click at [251, 139] on button "Create poll" at bounding box center [257, 139] width 85 height 10
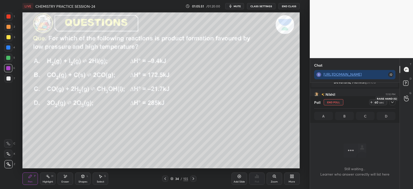
scroll to position [2, 2]
click at [394, 103] on icon at bounding box center [392, 102] width 4 height 4
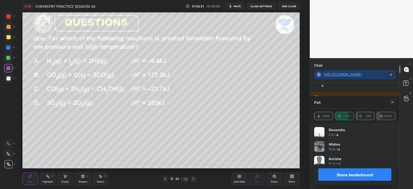
scroll to position [60, 80]
click at [394, 102] on icon at bounding box center [392, 102] width 4 height 4
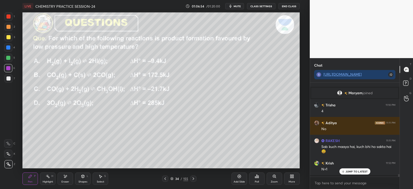
scroll to position [2, 2]
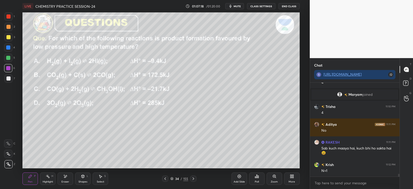
click at [195, 178] on icon at bounding box center [193, 179] width 4 height 4
click at [256, 177] on icon at bounding box center [255, 177] width 1 height 1
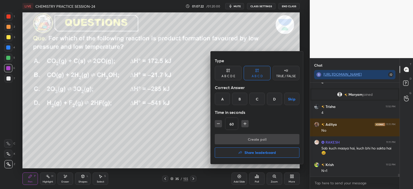
click at [259, 98] on div "C" at bounding box center [256, 99] width 15 height 12
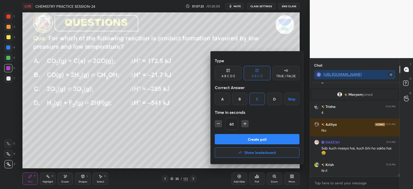
click at [257, 138] on button "Create poll" at bounding box center [257, 139] width 85 height 10
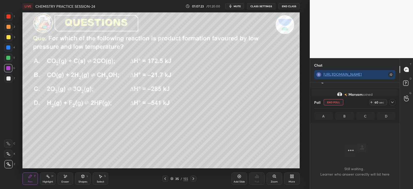
scroll to position [22, 88]
click at [394, 103] on icon at bounding box center [392, 102] width 4 height 4
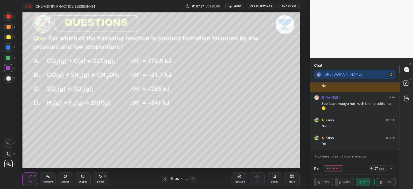
scroll to position [3187, 0]
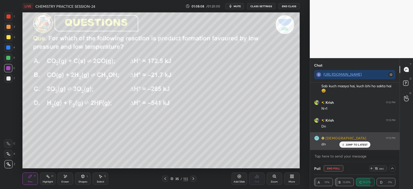
click at [349, 142] on div "JUMP TO LATEST" at bounding box center [354, 144] width 31 height 6
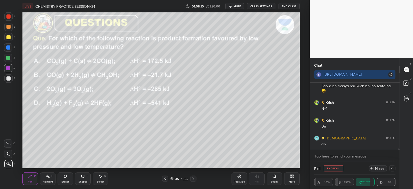
click at [332, 168] on button "End Poll" at bounding box center [334, 168] width 20 height 6
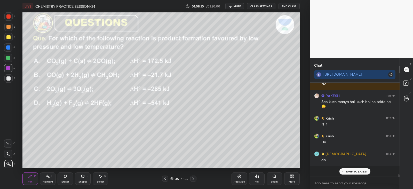
scroll to position [2, 2]
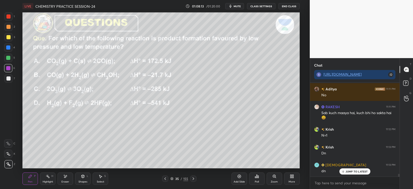
click at [257, 177] on icon at bounding box center [256, 176] width 1 height 3
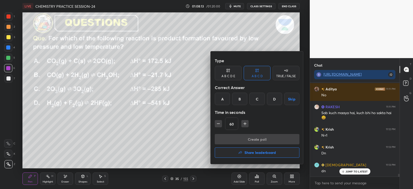
click at [235, 152] on button "Share leaderboard" at bounding box center [257, 152] width 85 height 10
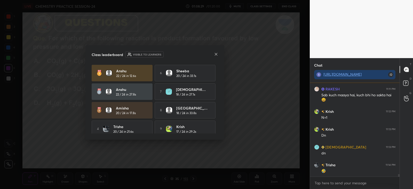
scroll to position [2, 0]
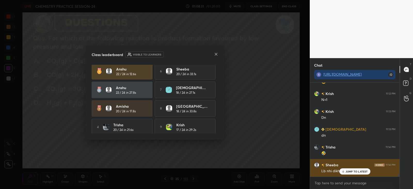
click at [349, 173] on div "JUMP TO LATEST" at bounding box center [354, 171] width 31 height 6
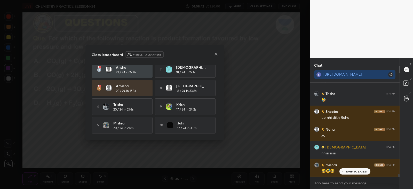
scroll to position [3267, 0]
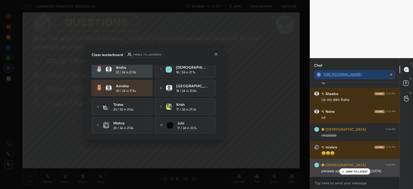
click at [353, 173] on div "JUMP TO LATEST" at bounding box center [354, 171] width 31 height 6
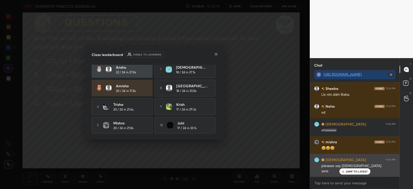
click at [347, 170] on p "JUMP TO LATEST" at bounding box center [357, 171] width 22 height 3
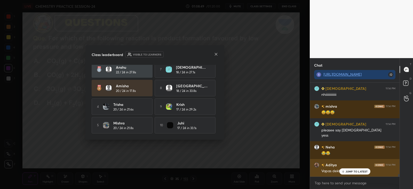
click at [356, 168] on div "JUMP TO LATEST" at bounding box center [354, 171] width 31 height 6
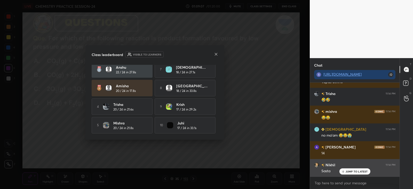
click at [351, 170] on p "JUMP TO LATEST" at bounding box center [357, 171] width 22 height 3
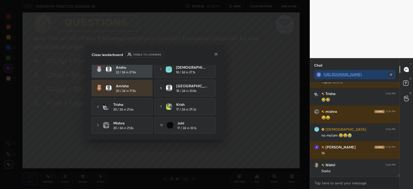
scroll to position [3414, 0]
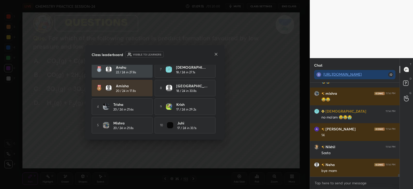
click at [216, 55] on icon at bounding box center [216, 54] width 4 height 4
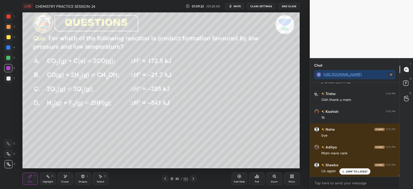
scroll to position [3539, 0]
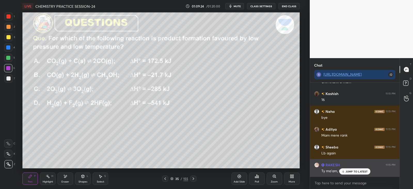
click at [357, 172] on p "JUMP TO LATEST" at bounding box center [357, 171] width 22 height 3
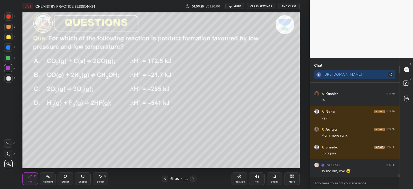
click at [257, 177] on icon at bounding box center [257, 176] width 4 height 4
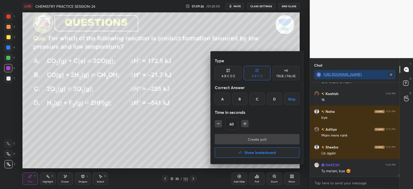
scroll to position [3557, 0]
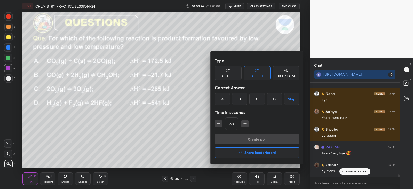
click at [250, 151] on h4 "Share leaderboard" at bounding box center [259, 153] width 31 height 4
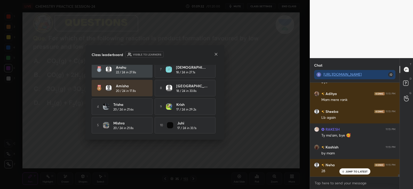
scroll to position [0, 0]
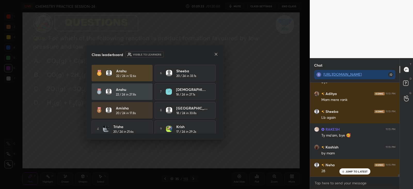
click at [216, 53] on icon at bounding box center [216, 54] width 3 height 3
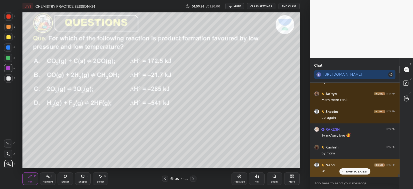
click at [348, 168] on div "JUMP TO LATEST" at bounding box center [354, 171] width 31 height 6
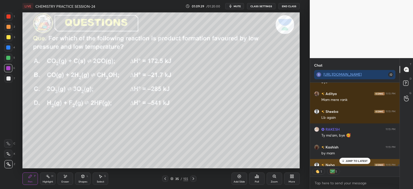
scroll to position [3603, 0]
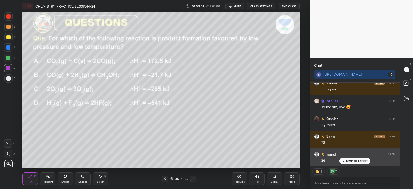
click at [351, 159] on p "JUMP TO LATEST" at bounding box center [357, 160] width 22 height 3
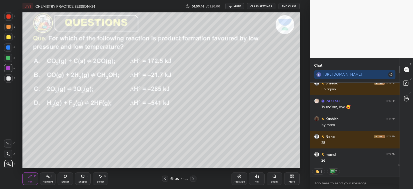
click at [292, 178] on div "More" at bounding box center [291, 178] width 15 height 12
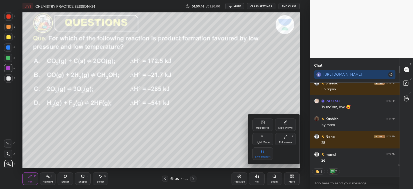
scroll to position [3621, 0]
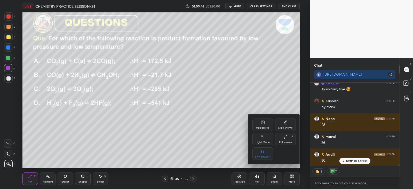
click at [228, 146] on div at bounding box center [206, 94] width 413 height 189
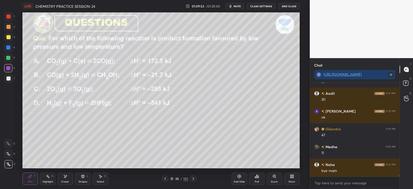
scroll to position [2, 2]
click at [285, 6] on button "End Class" at bounding box center [288, 6] width 21 height 6
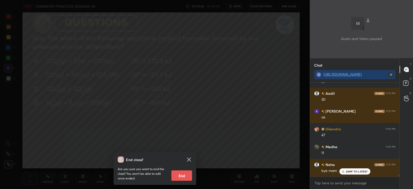
scroll to position [3699, 0]
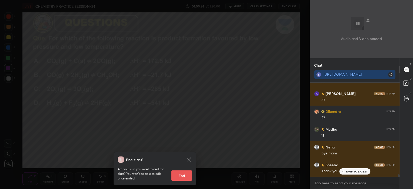
click at [183, 176] on button "End" at bounding box center [181, 175] width 21 height 10
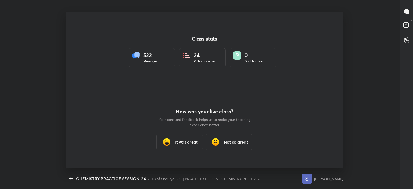
scroll to position [2, 0]
type textarea "x"
